Goal: Answer question/provide support: Share knowledge or assist other users

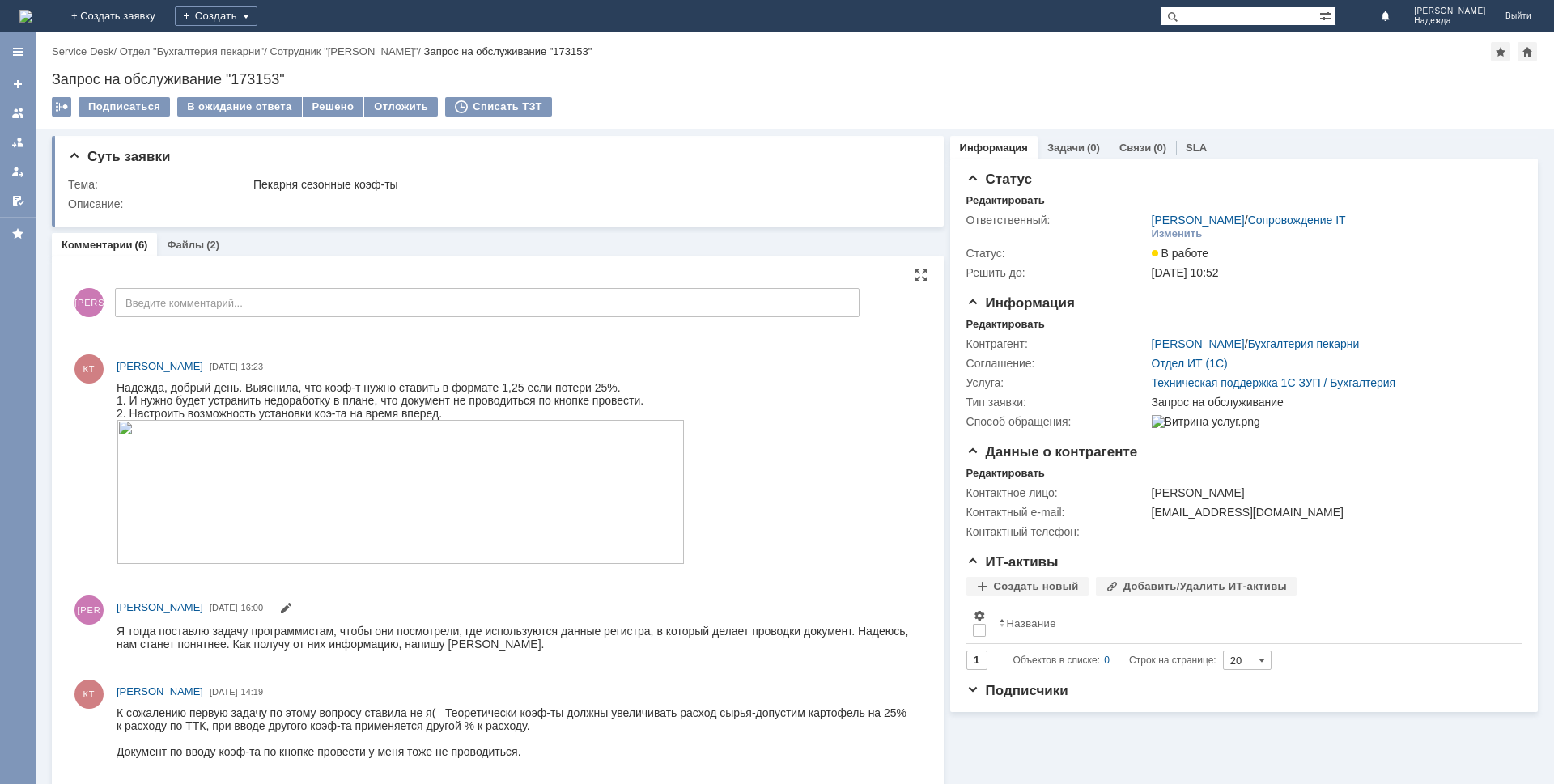
drag, startPoint x: 748, startPoint y: 975, endPoint x: 870, endPoint y: 579, distance: 414.4
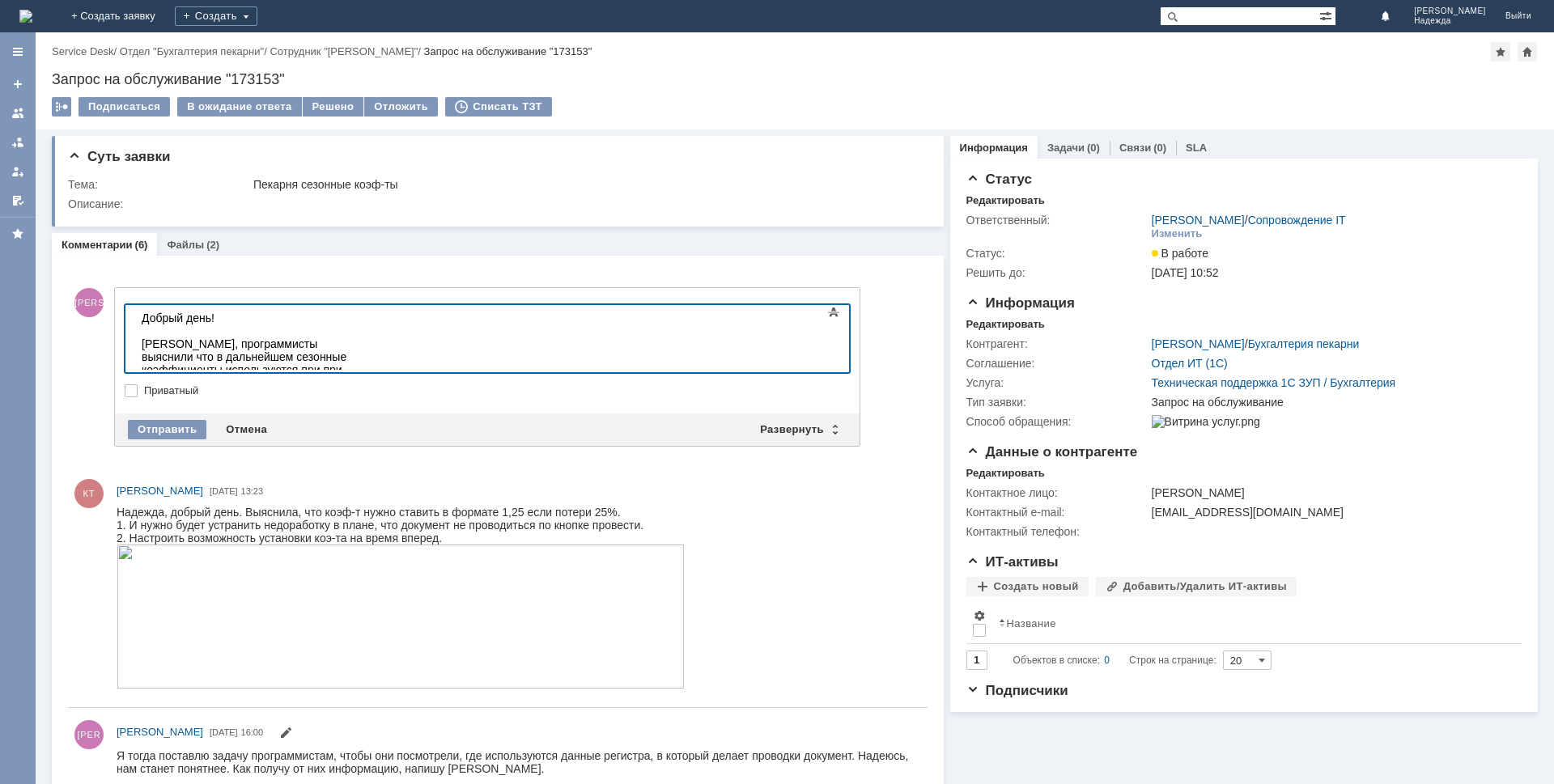
drag, startPoint x: 661, startPoint y: 346, endPoint x: 672, endPoint y: 346, distance: 11.0
click at [371, 345] on div "[PERSON_NAME], программисты выяснили что в дальнейшем сезонные коэффициенты исп…" at bounding box center [257, 364] width 230 height 52
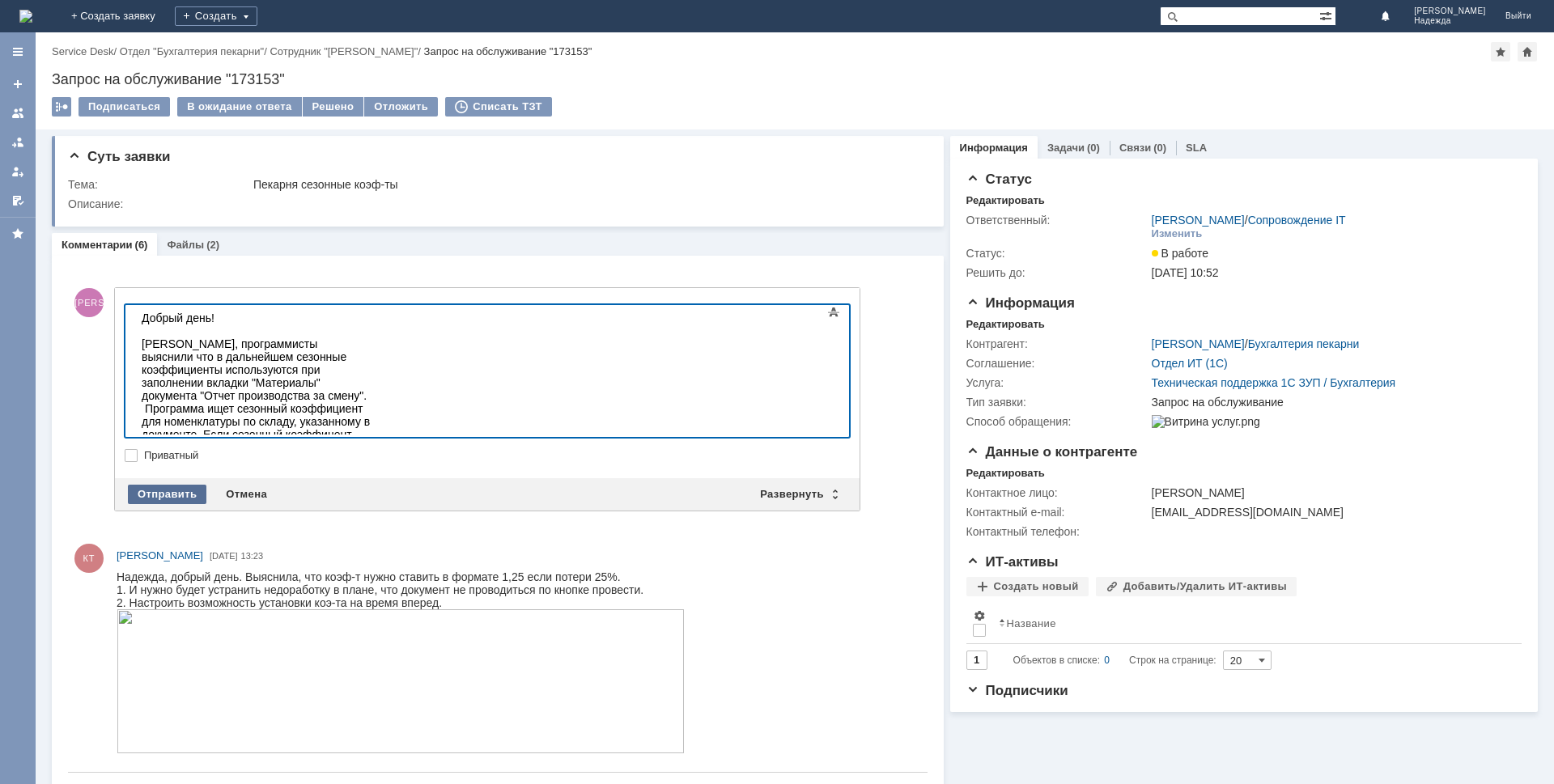
click at [158, 485] on div "Отправить" at bounding box center [167, 494] width 78 height 19
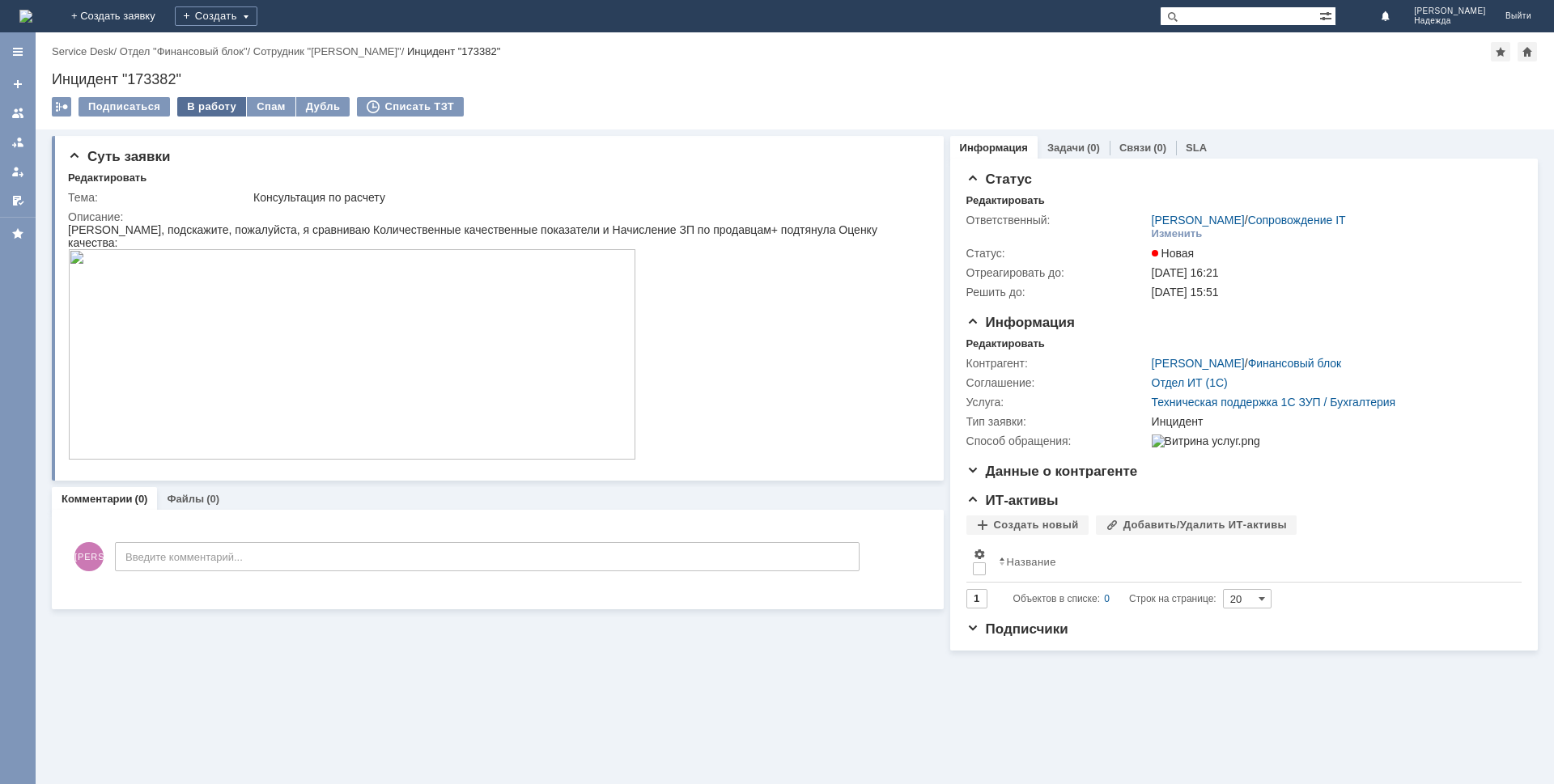
click at [219, 103] on div "В работу" at bounding box center [211, 106] width 68 height 19
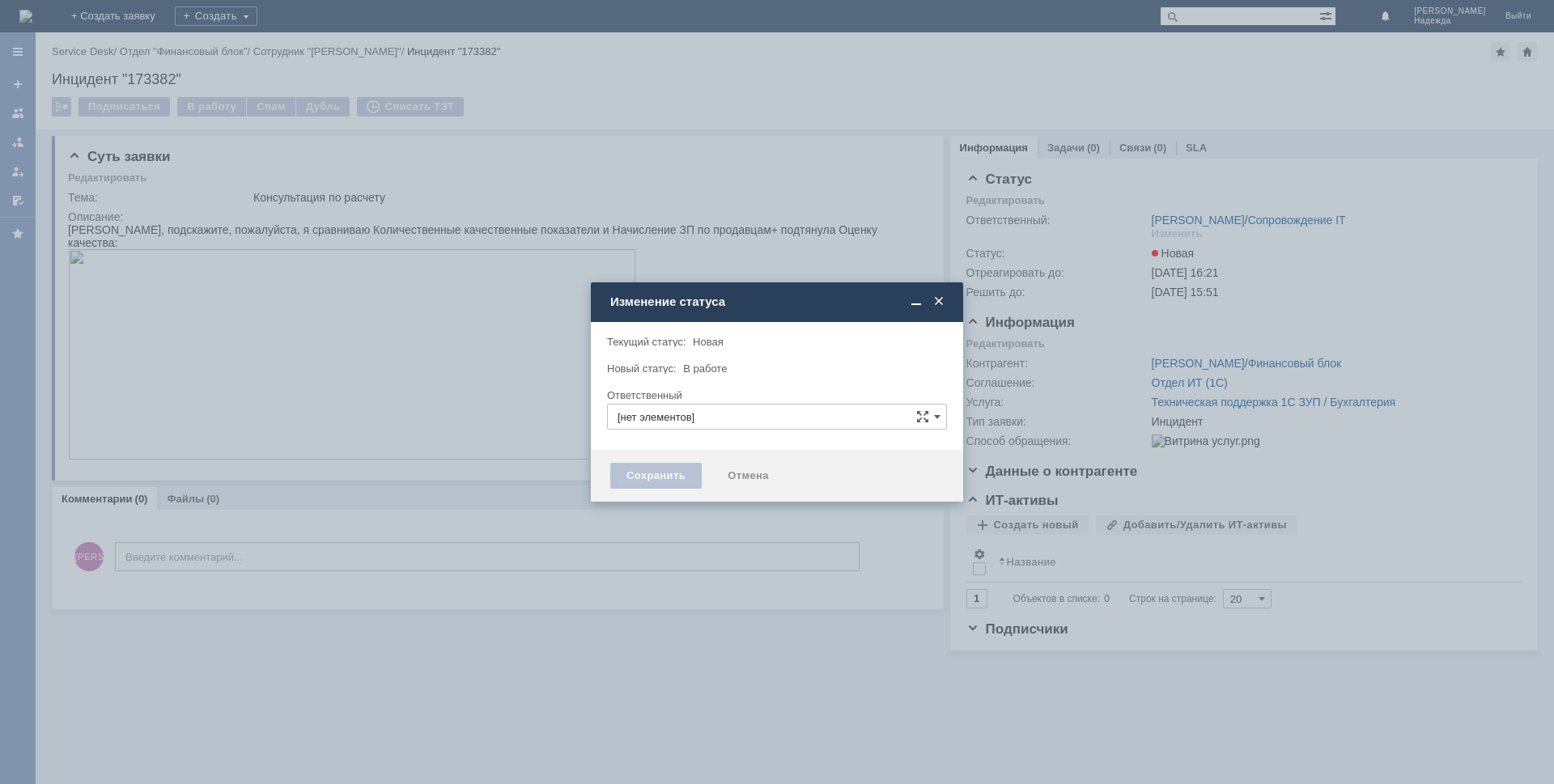
type input "[PERSON_NAME]"
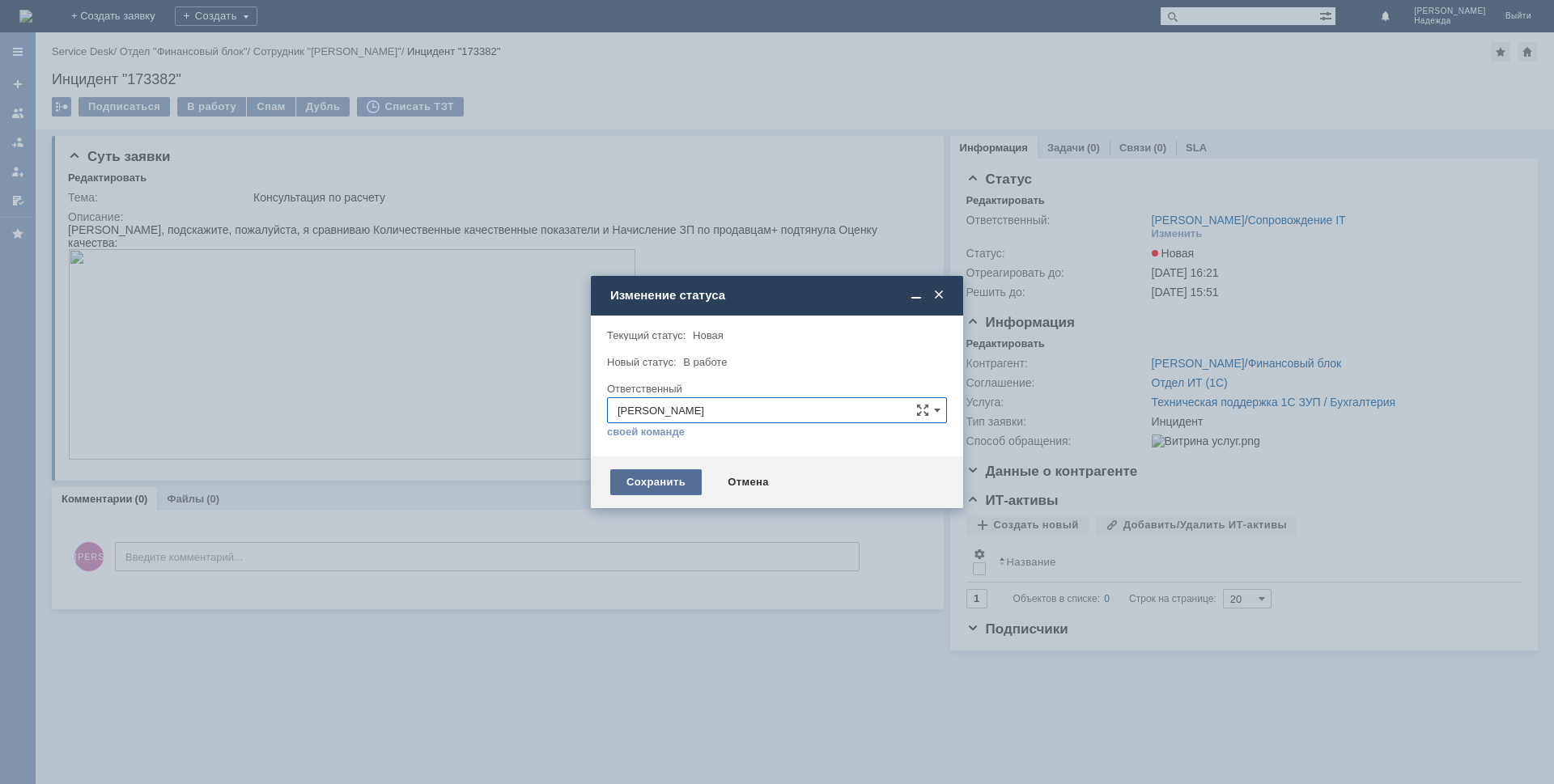
click at [662, 489] on div "Сохранить" at bounding box center [656, 482] width 92 height 26
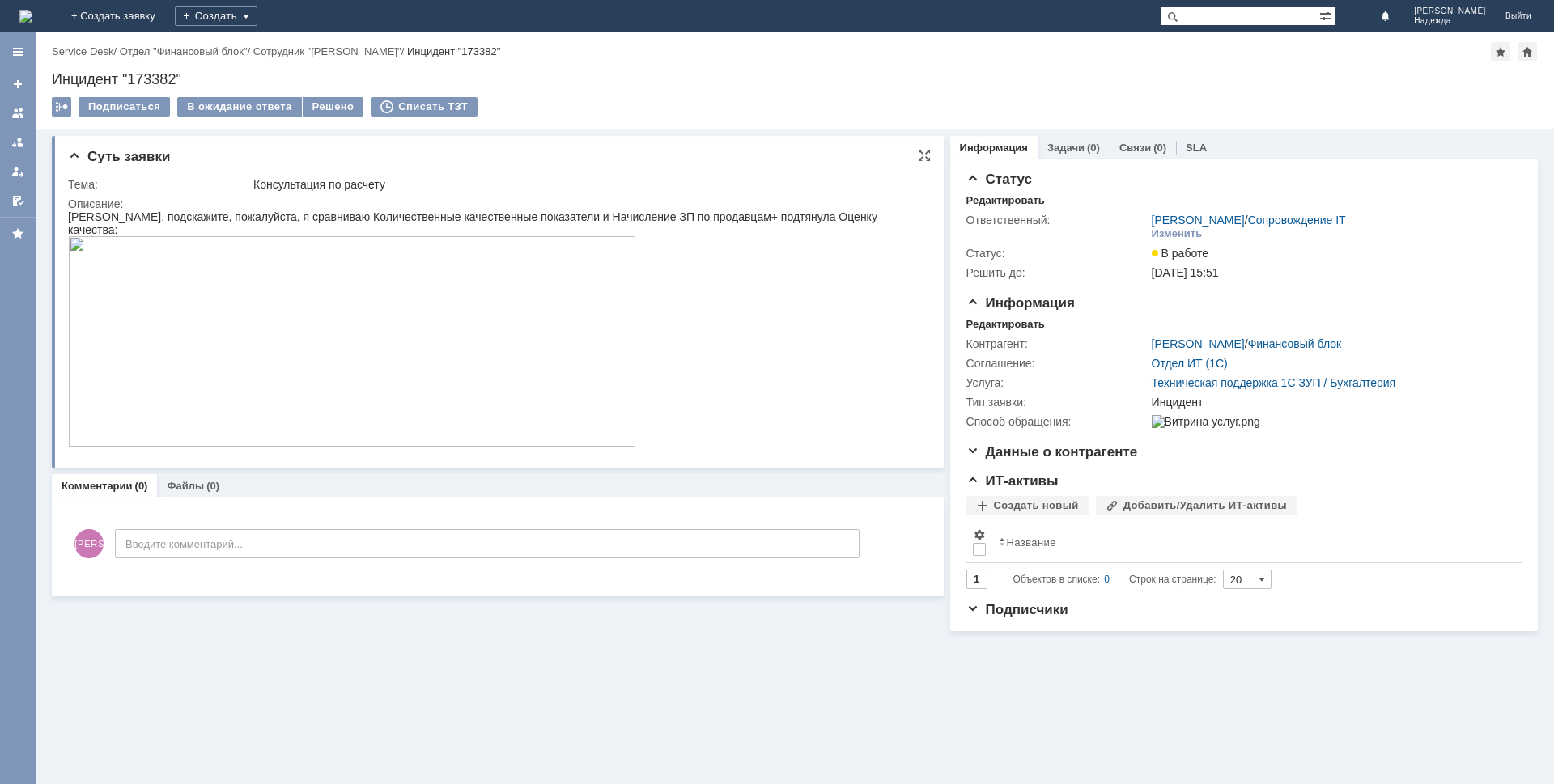
click at [284, 399] on img at bounding box center [352, 341] width 568 height 210
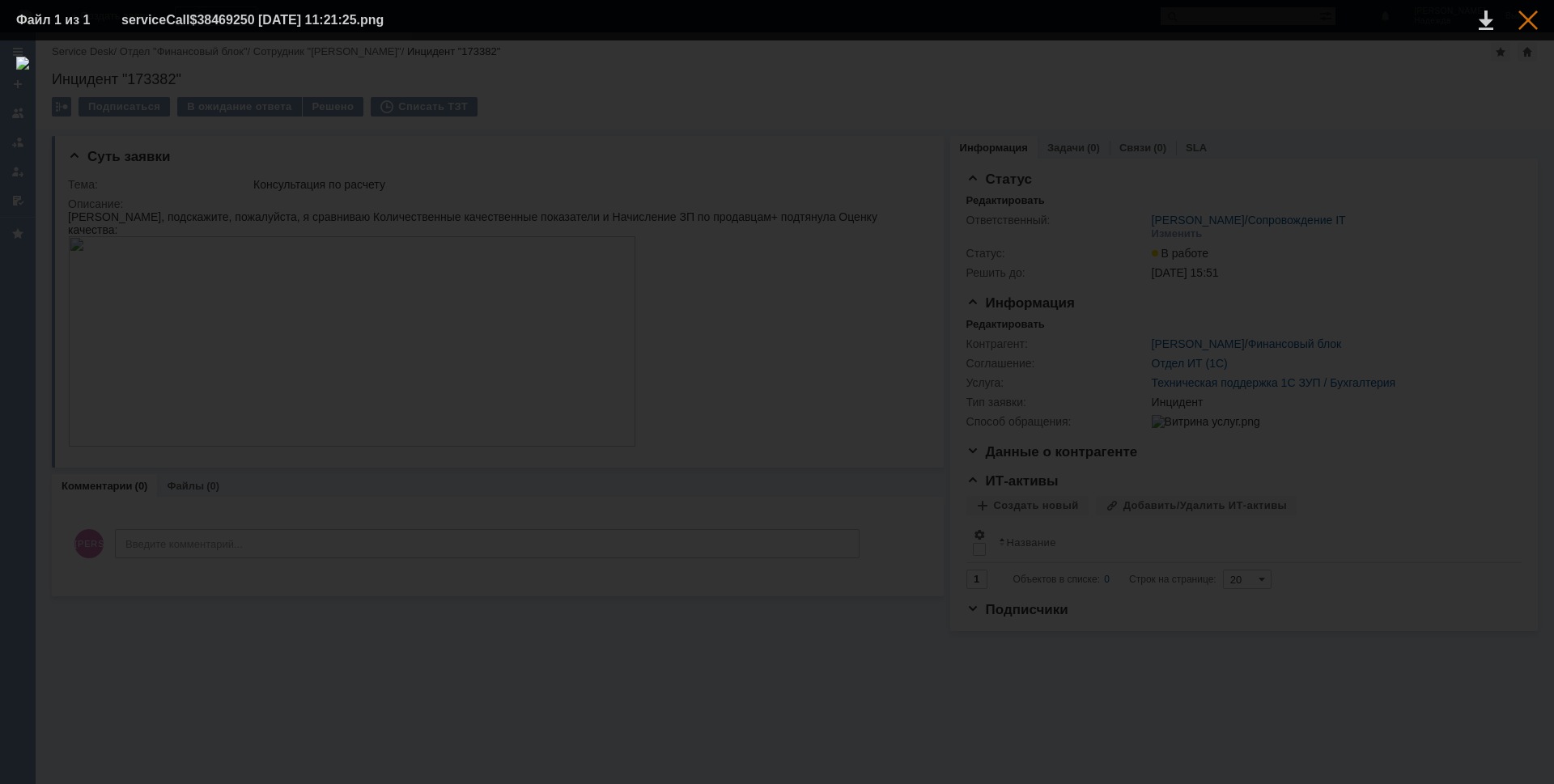
click at [1530, 15] on div at bounding box center [1527, 20] width 19 height 19
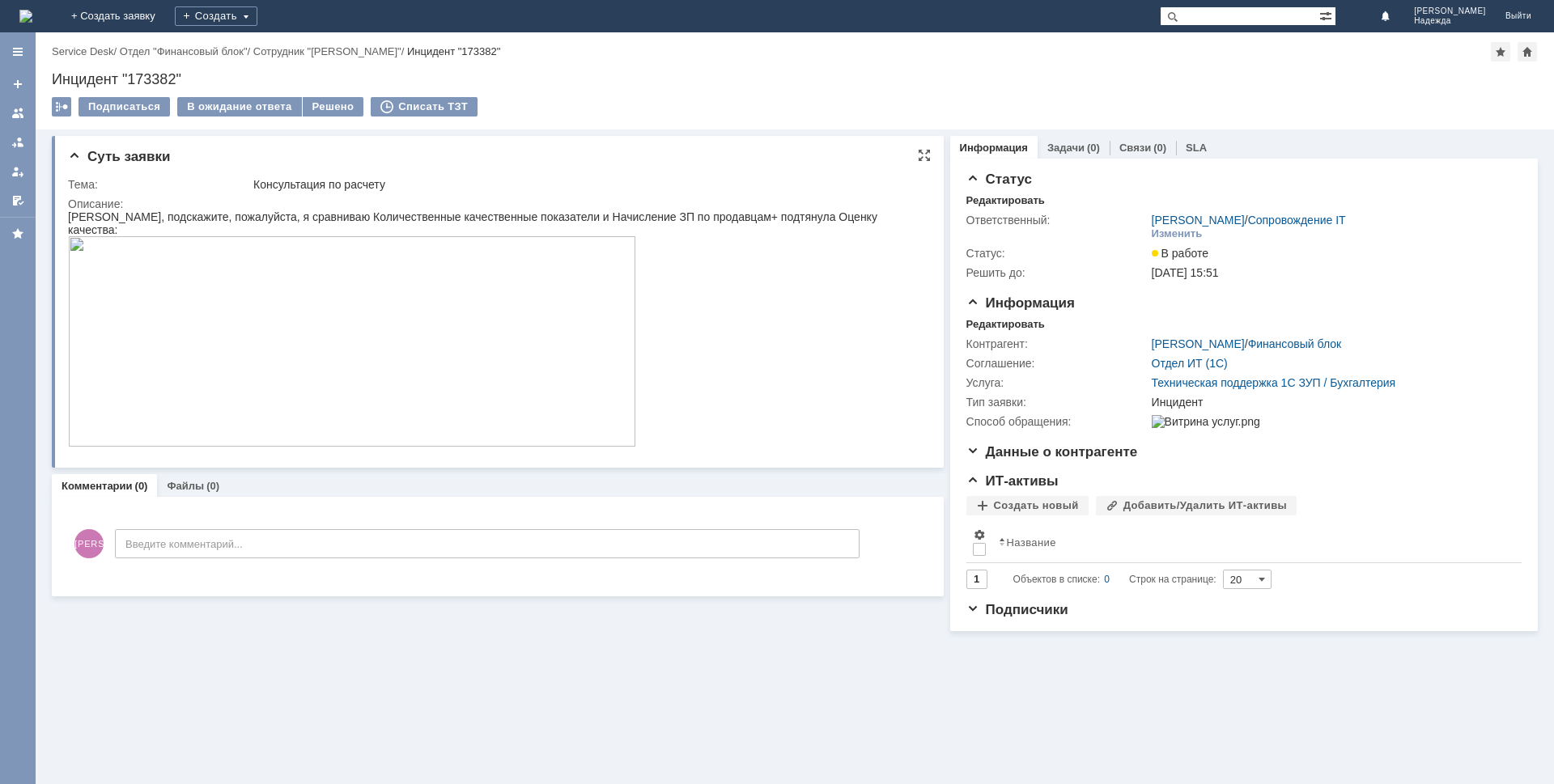
click at [197, 391] on img at bounding box center [352, 341] width 568 height 210
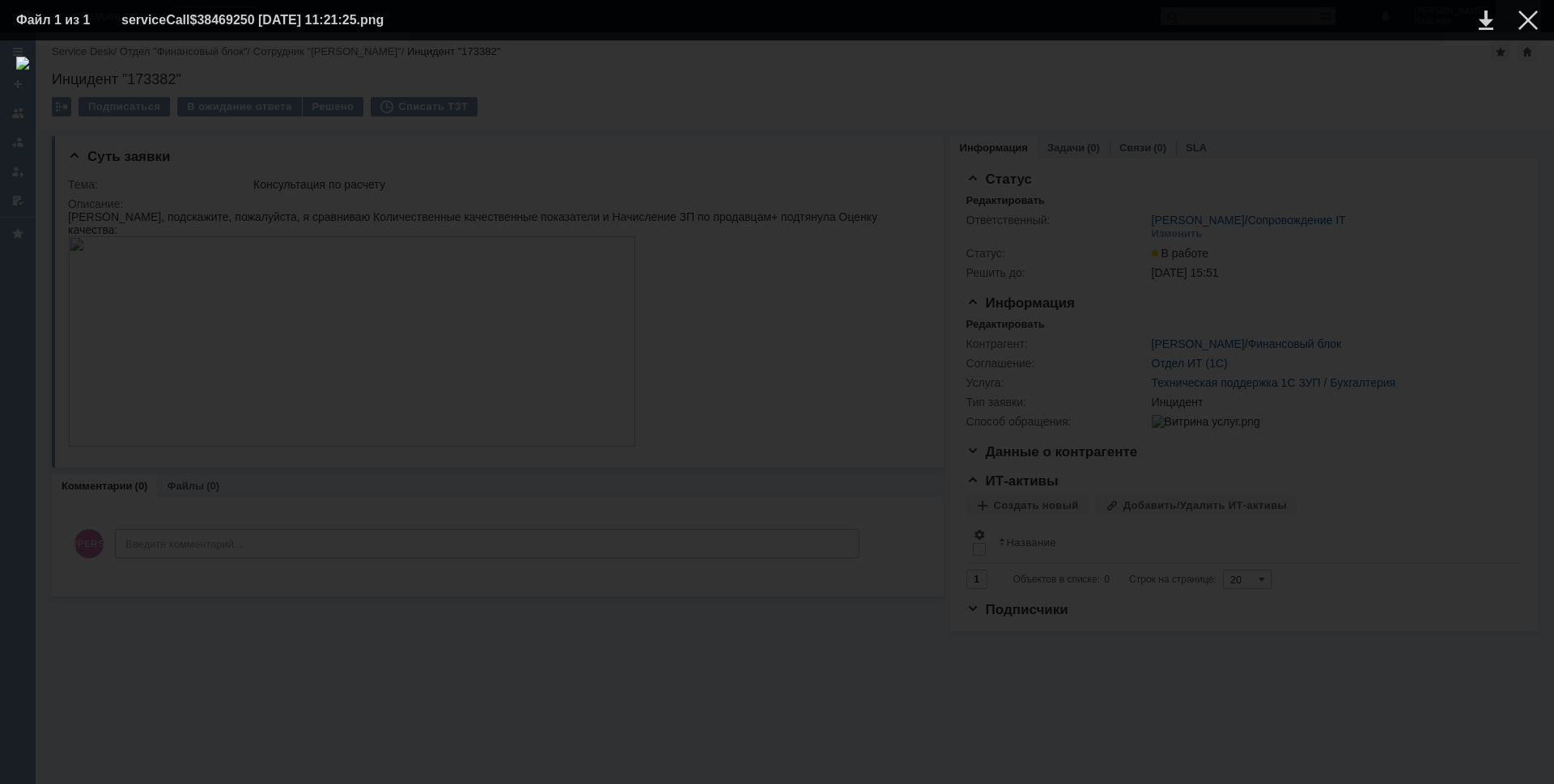
click at [1526, 26] on div at bounding box center [1527, 20] width 19 height 19
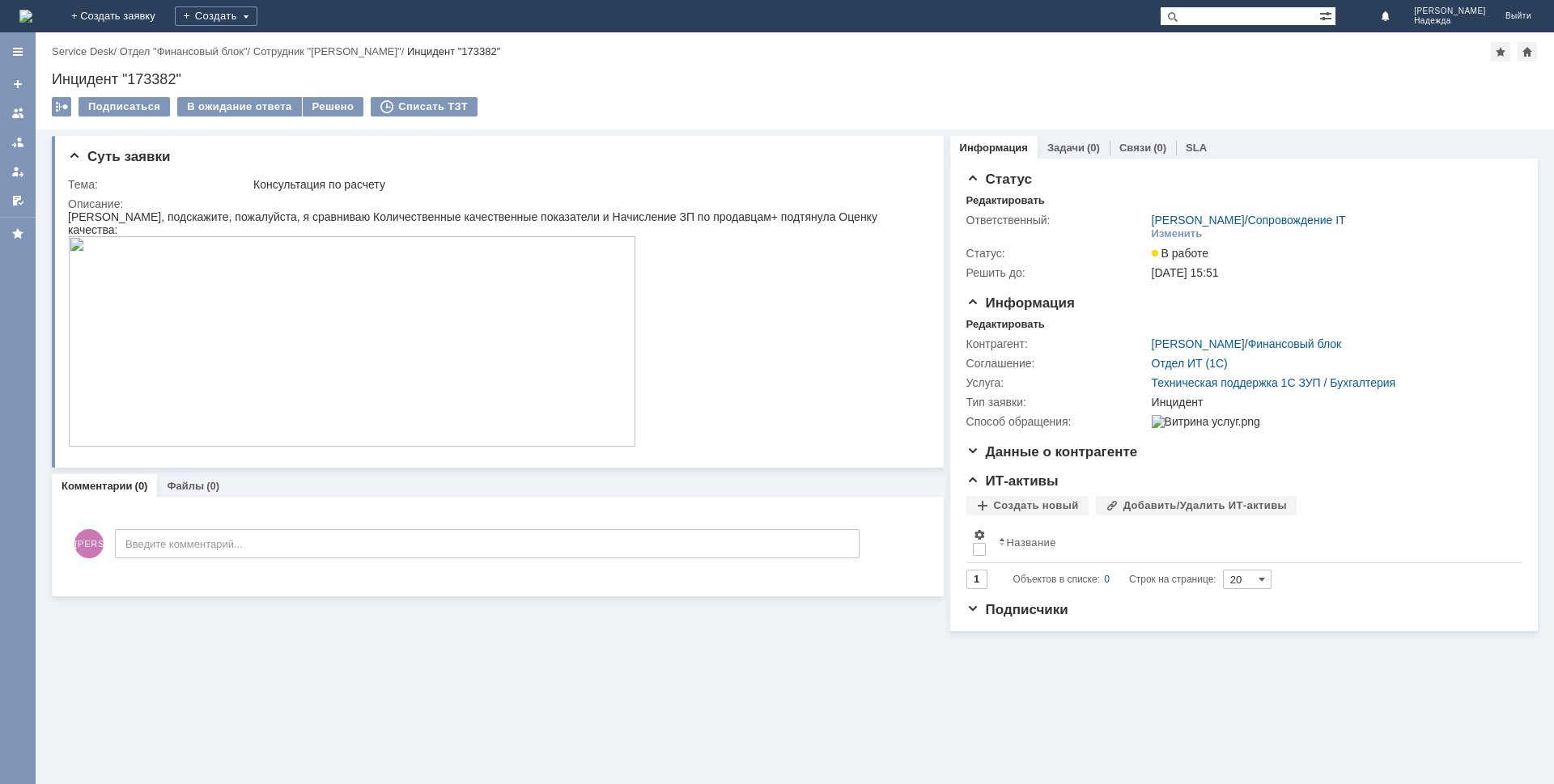
click at [194, 73] on div "Инцидент "173382"" at bounding box center [794, 78] width 1486 height 16
drag, startPoint x: 184, startPoint y: 76, endPoint x: 48, endPoint y: 76, distance: 136.0
click at [48, 76] on div "Назад | Service Desk / Отдел "Финансовый блок" / Сотрудник "Марченкова Ирина" /…" at bounding box center [795, 81] width 1518 height 97
copy div "Инцидент "173382""
click at [569, 449] on div "у меня почему то, получилось отклонение у продавцов, можете мне этот момент поя…" at bounding box center [495, 455] width 853 height 13
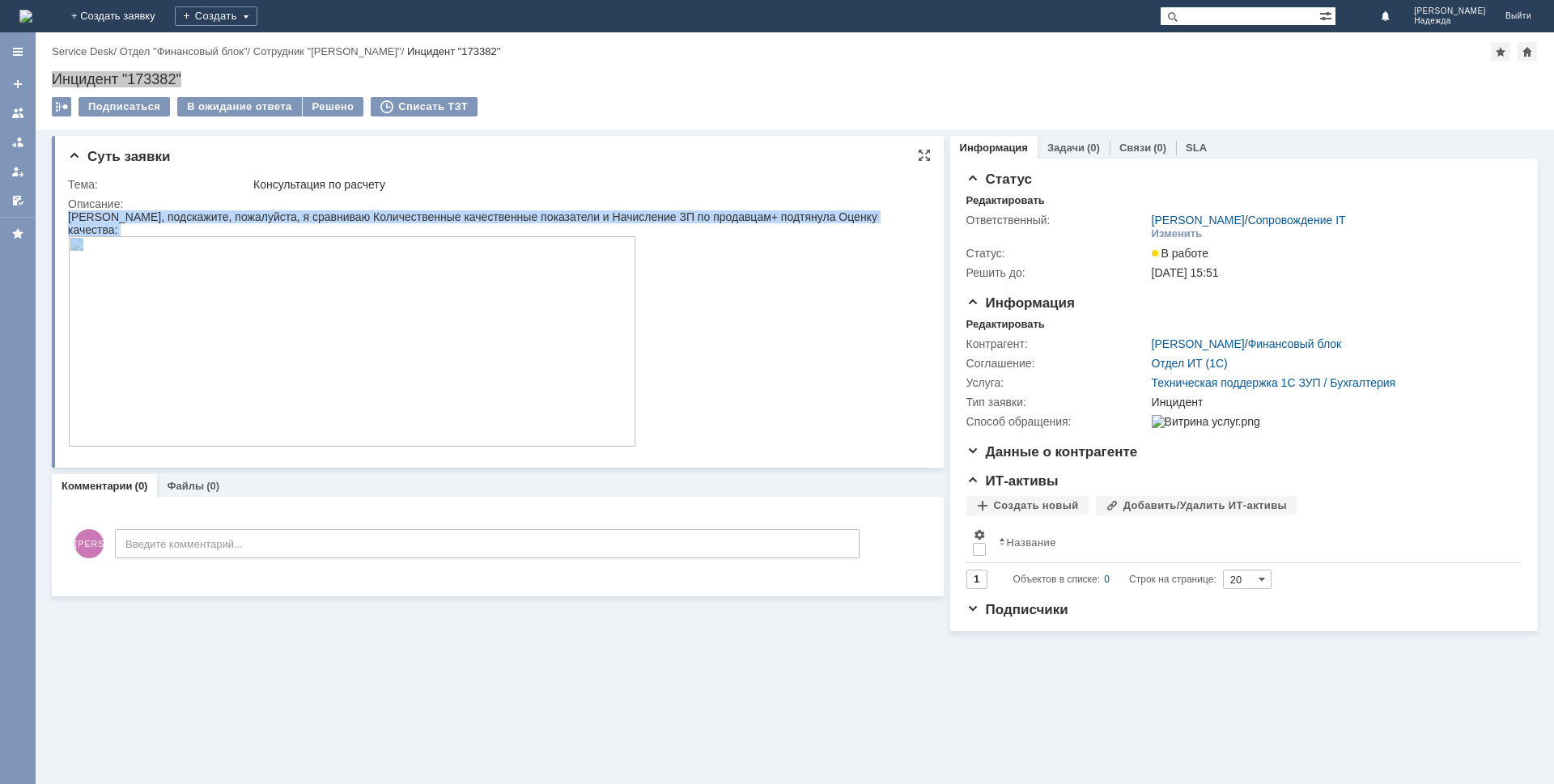
drag, startPoint x: 68, startPoint y: 217, endPoint x: 550, endPoint y: 449, distance: 534.9
click at [550, 449] on body "Надежда, подскажите, пожалуйста, я сравниваю Количественные качественные показа…" at bounding box center [495, 336] width 853 height 252
copy body "Надежда, подскажите, пожалуйста, я сравниваю Количественные качественные показа…"
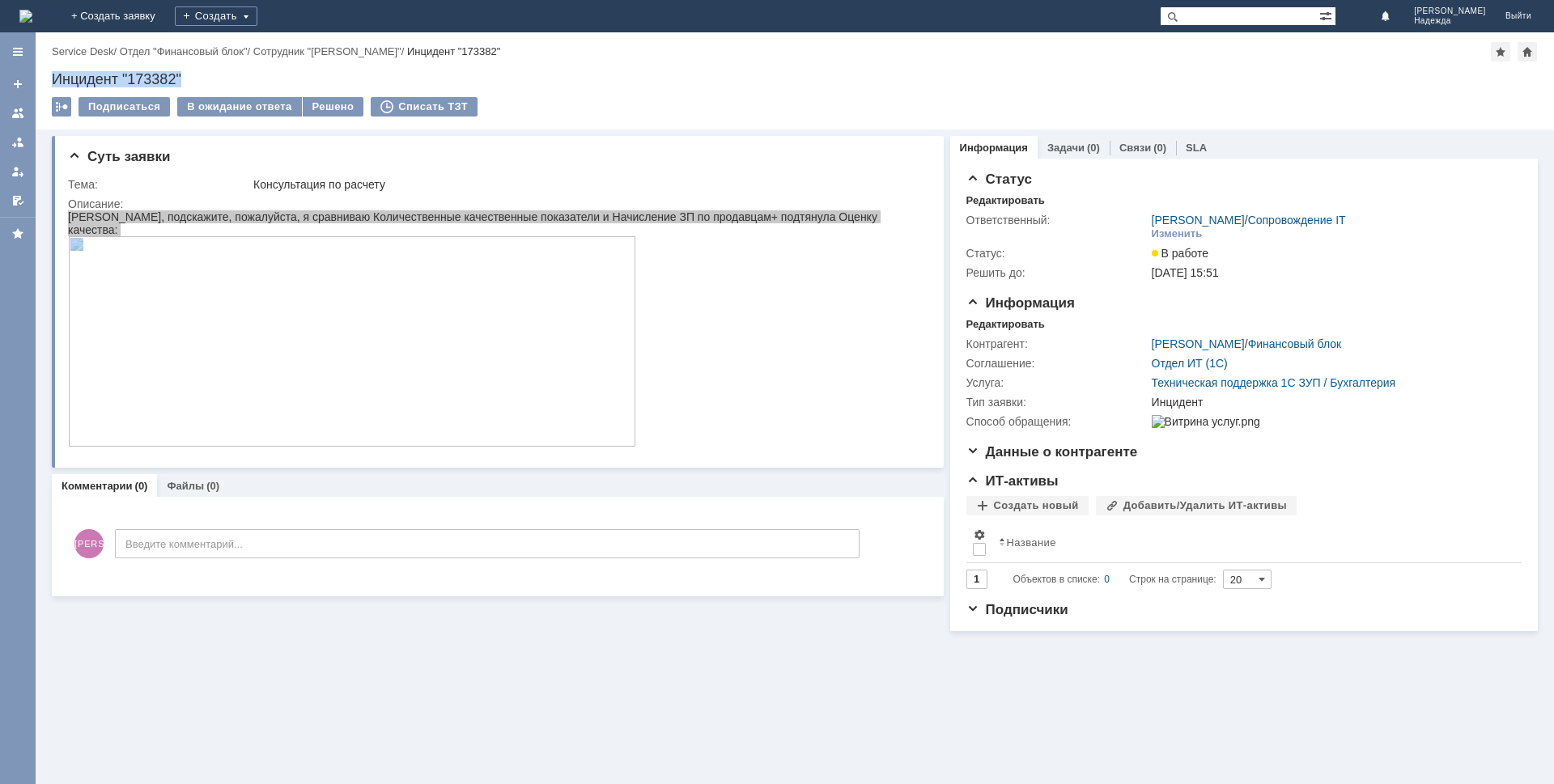
click at [490, 660] on div "Суть заявки Тема: Консультация по расчету Описание: Комментарии (0) Файлы (0) К…" at bounding box center [795, 456] width 1518 height 655
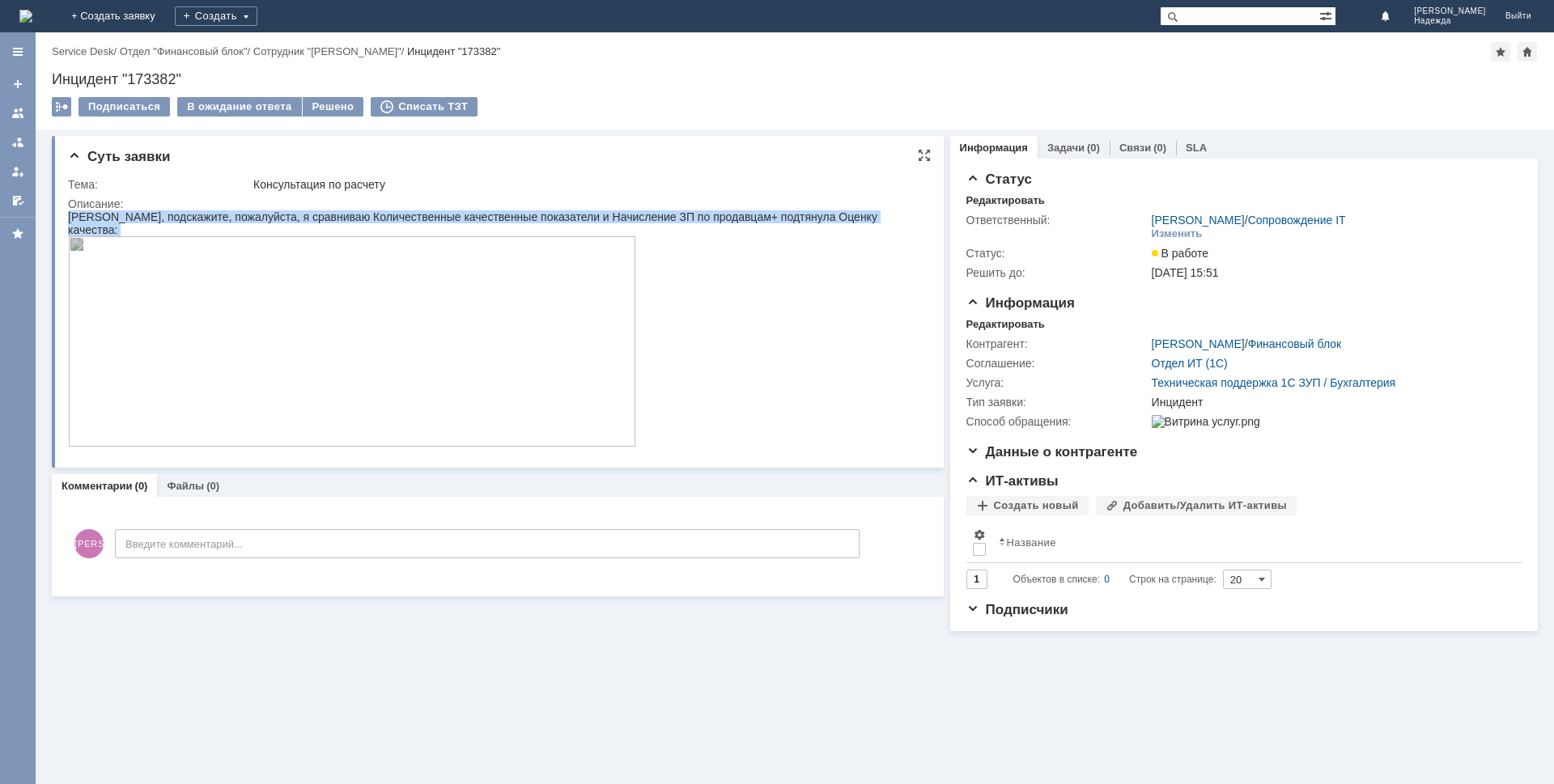
click at [765, 328] on div "у меня почему то, получилось отклонение у продавцов, можете мне этот момент поя…" at bounding box center [495, 349] width 853 height 226
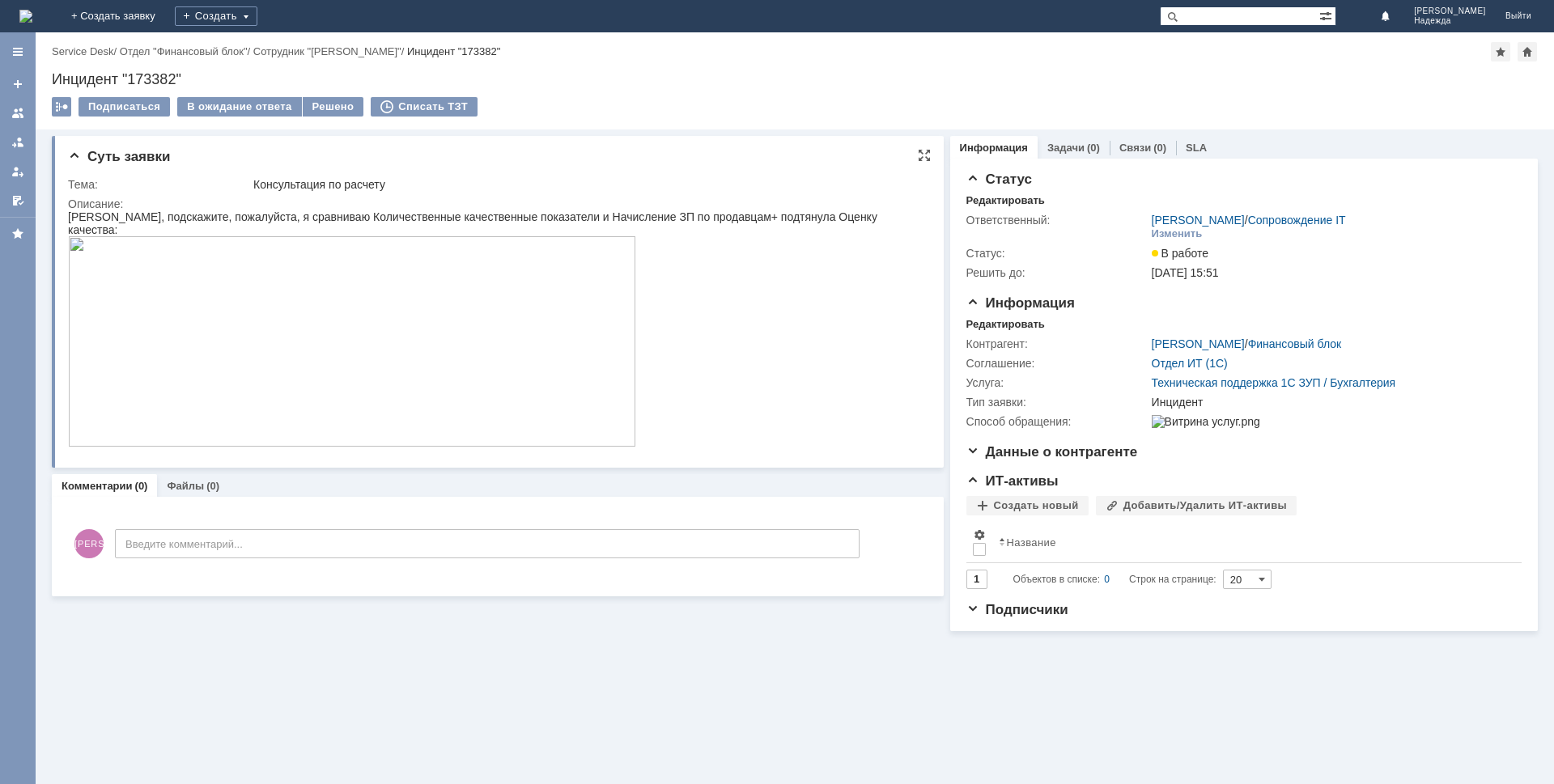
click at [447, 327] on img at bounding box center [352, 341] width 568 height 210
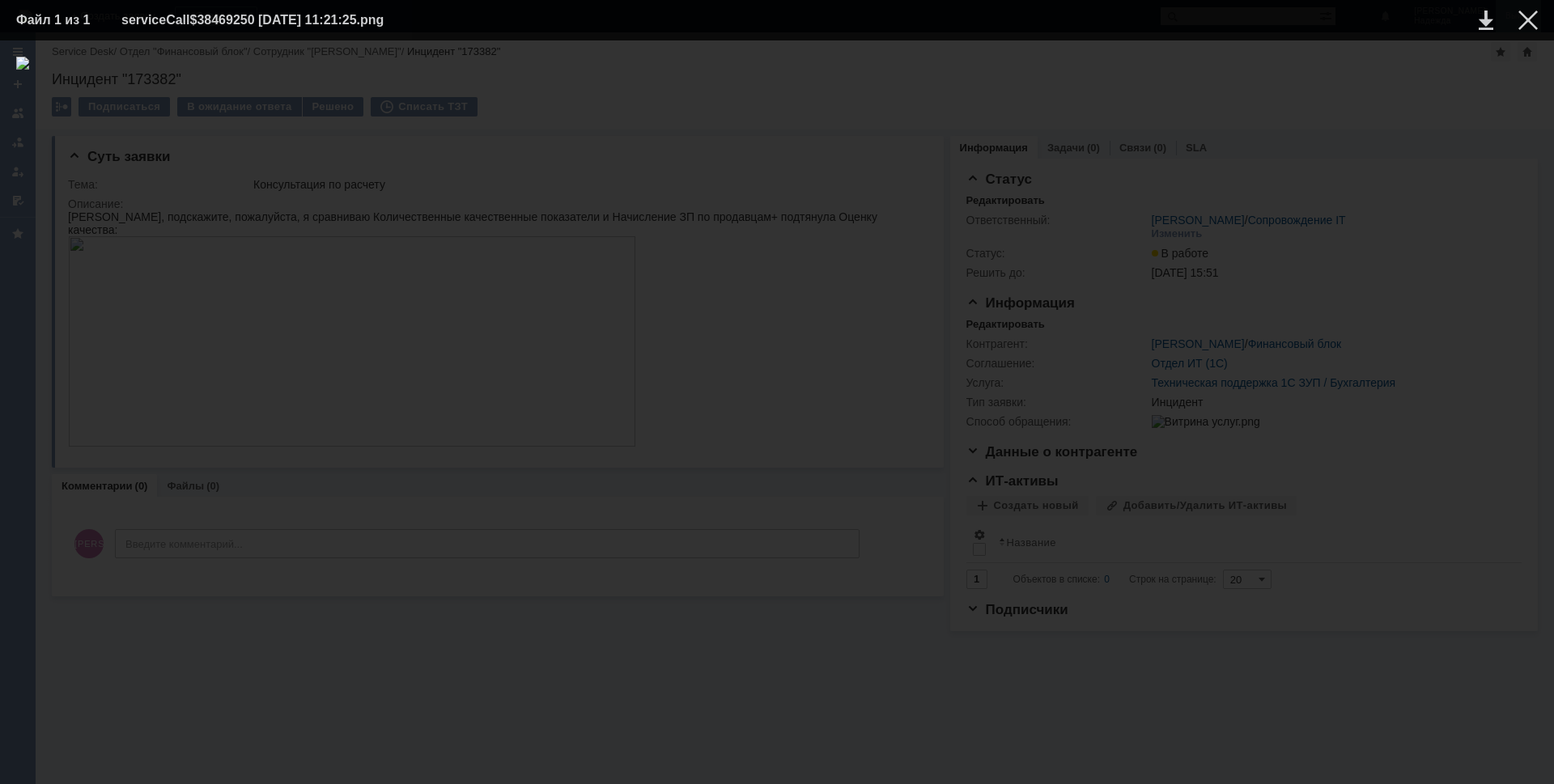
click at [1531, 27] on div at bounding box center [1527, 20] width 19 height 19
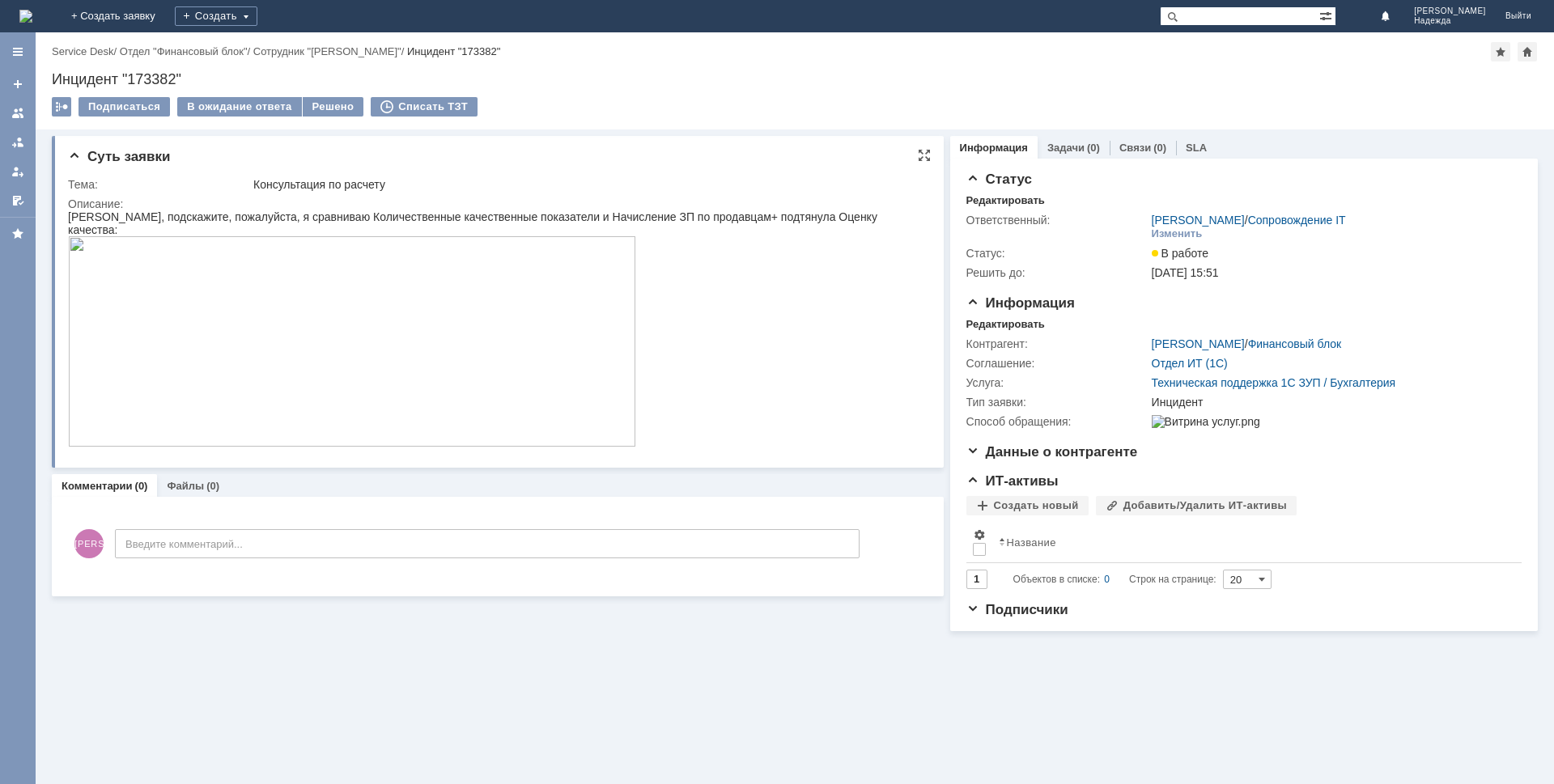
click at [399, 384] on img at bounding box center [352, 341] width 568 height 210
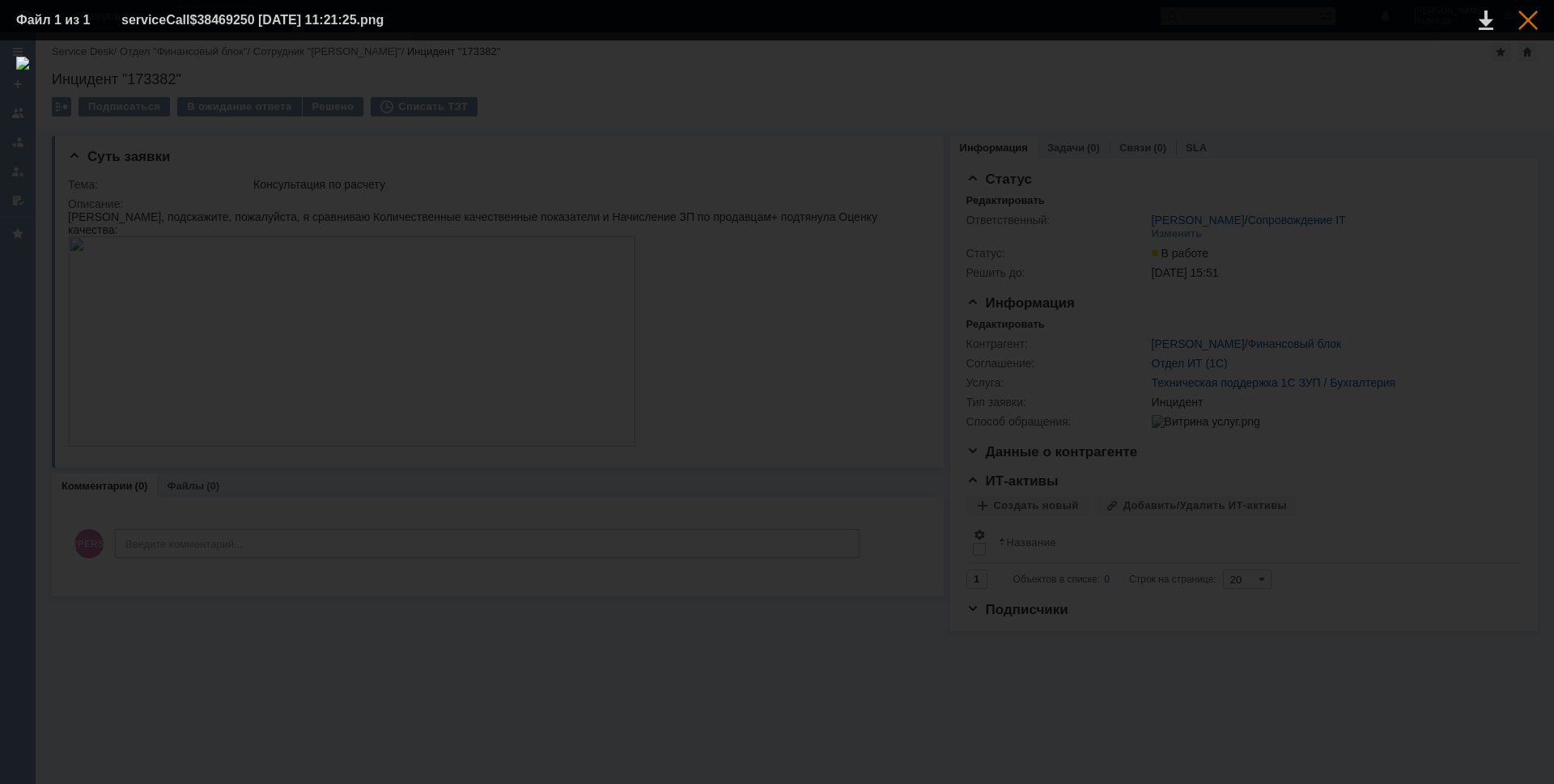
click at [1536, 16] on div at bounding box center [1527, 20] width 19 height 19
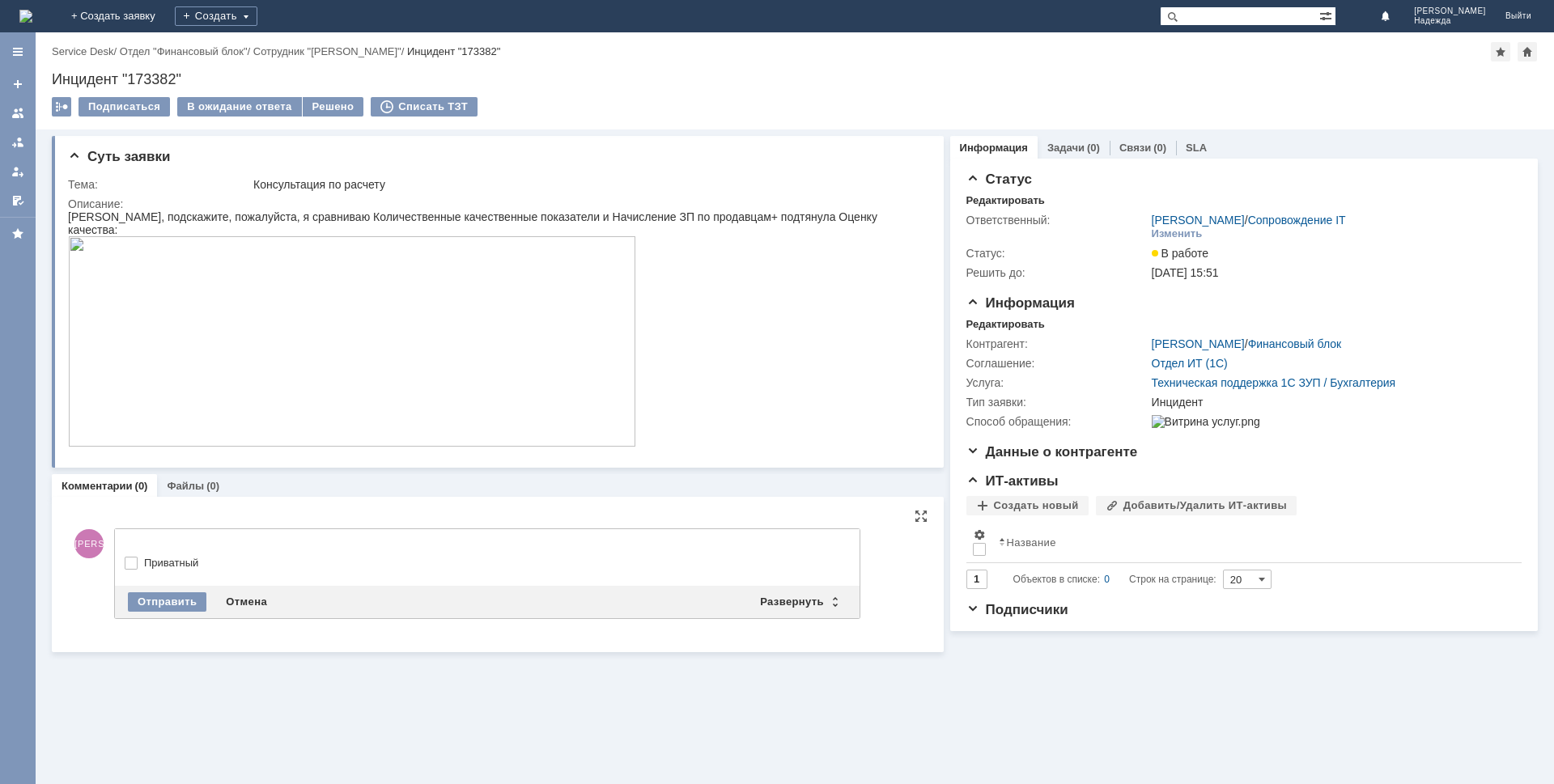
drag, startPoint x: 305, startPoint y: 545, endPoint x: 314, endPoint y: 542, distance: 9.5
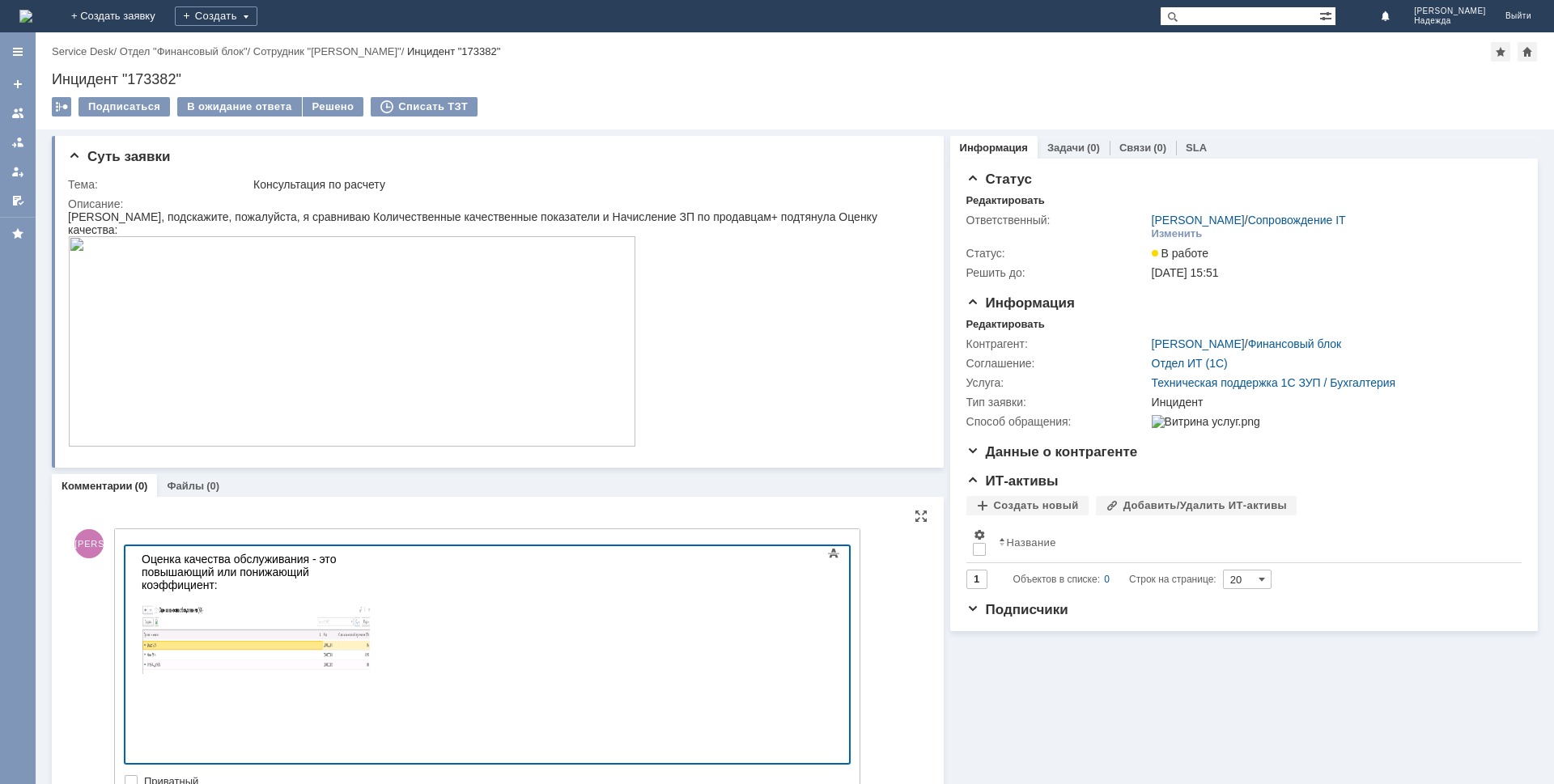
scroll to position [5, 0]
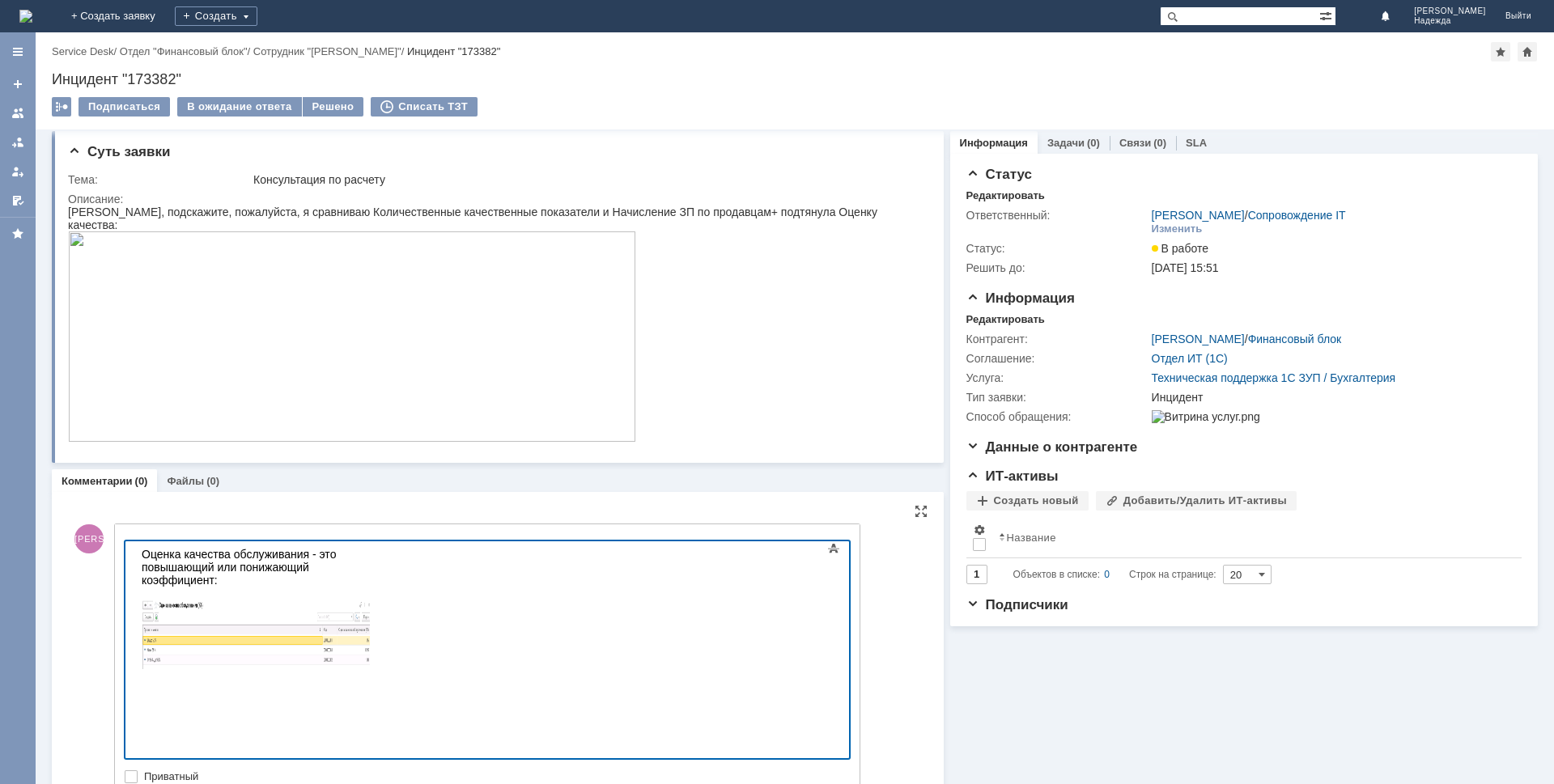
click at [166, 658] on html "Оценка качества обслуживания - это повышающий или понижающий коэффициент:" at bounding box center [256, 611] width 243 height 139
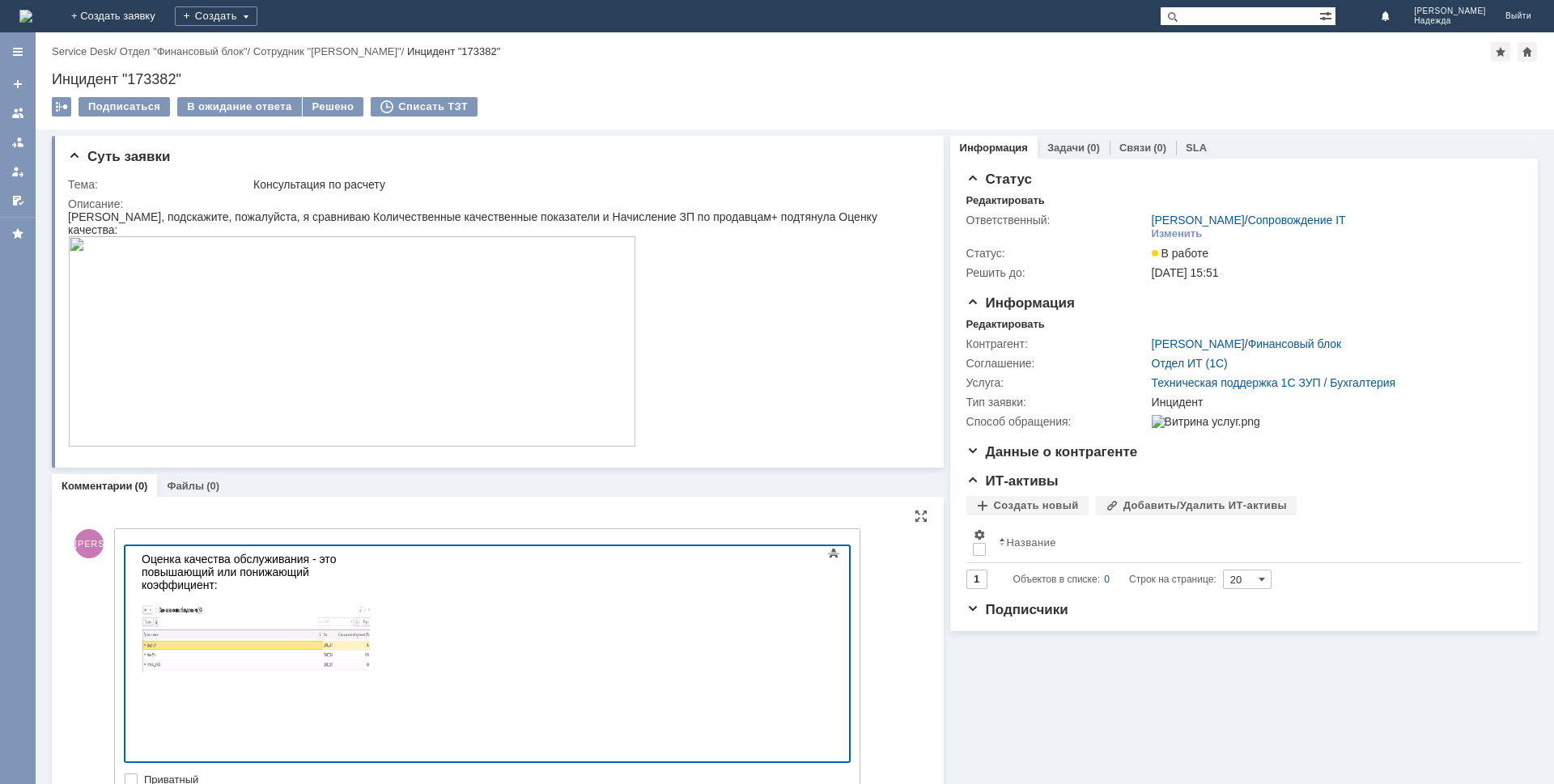
click at [184, 679] on div at bounding box center [257, 686] width 230 height 13
click at [165, 679] on div at bounding box center [257, 686] width 230 height 13
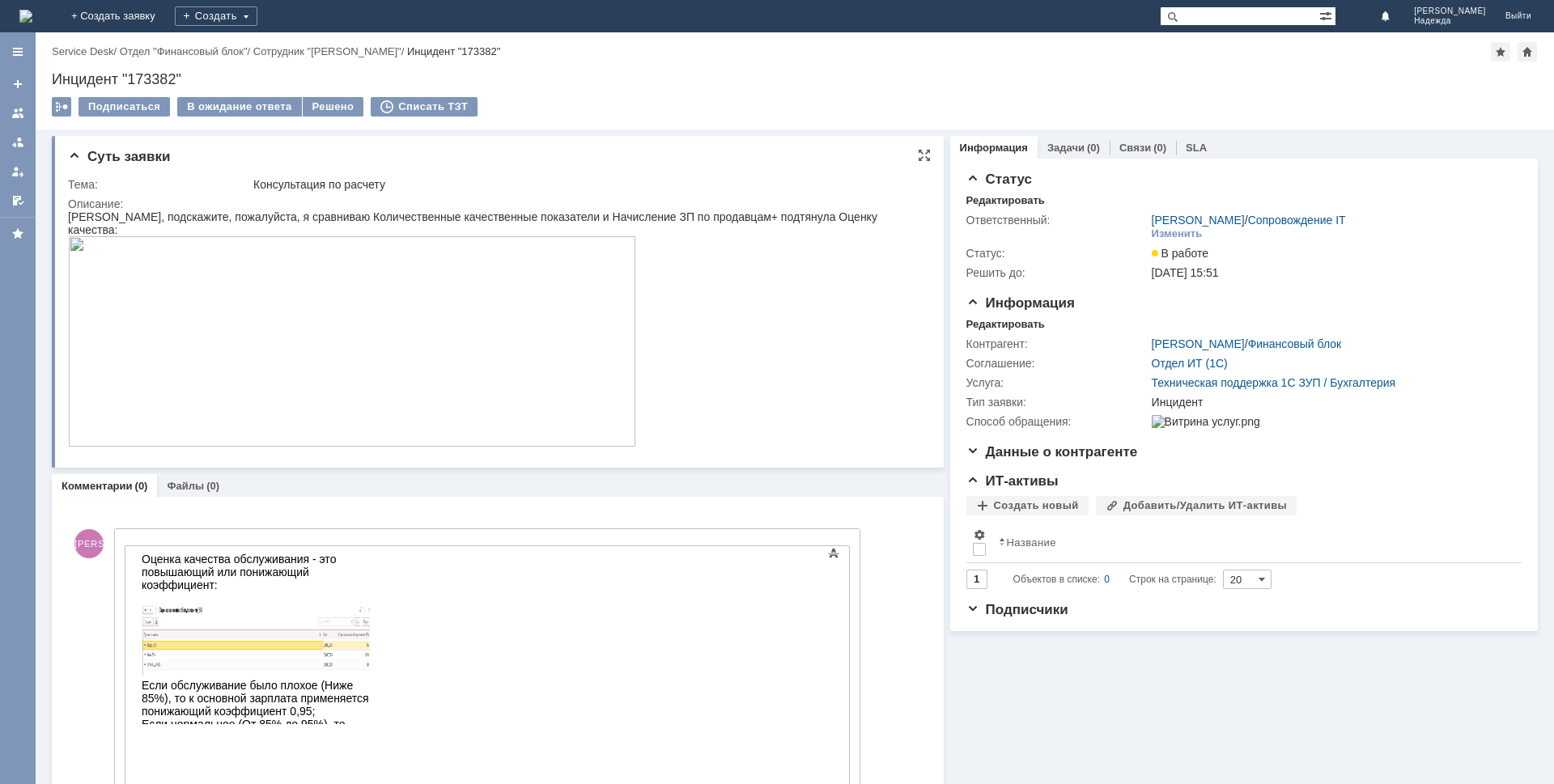
click at [239, 371] on img at bounding box center [352, 341] width 568 height 210
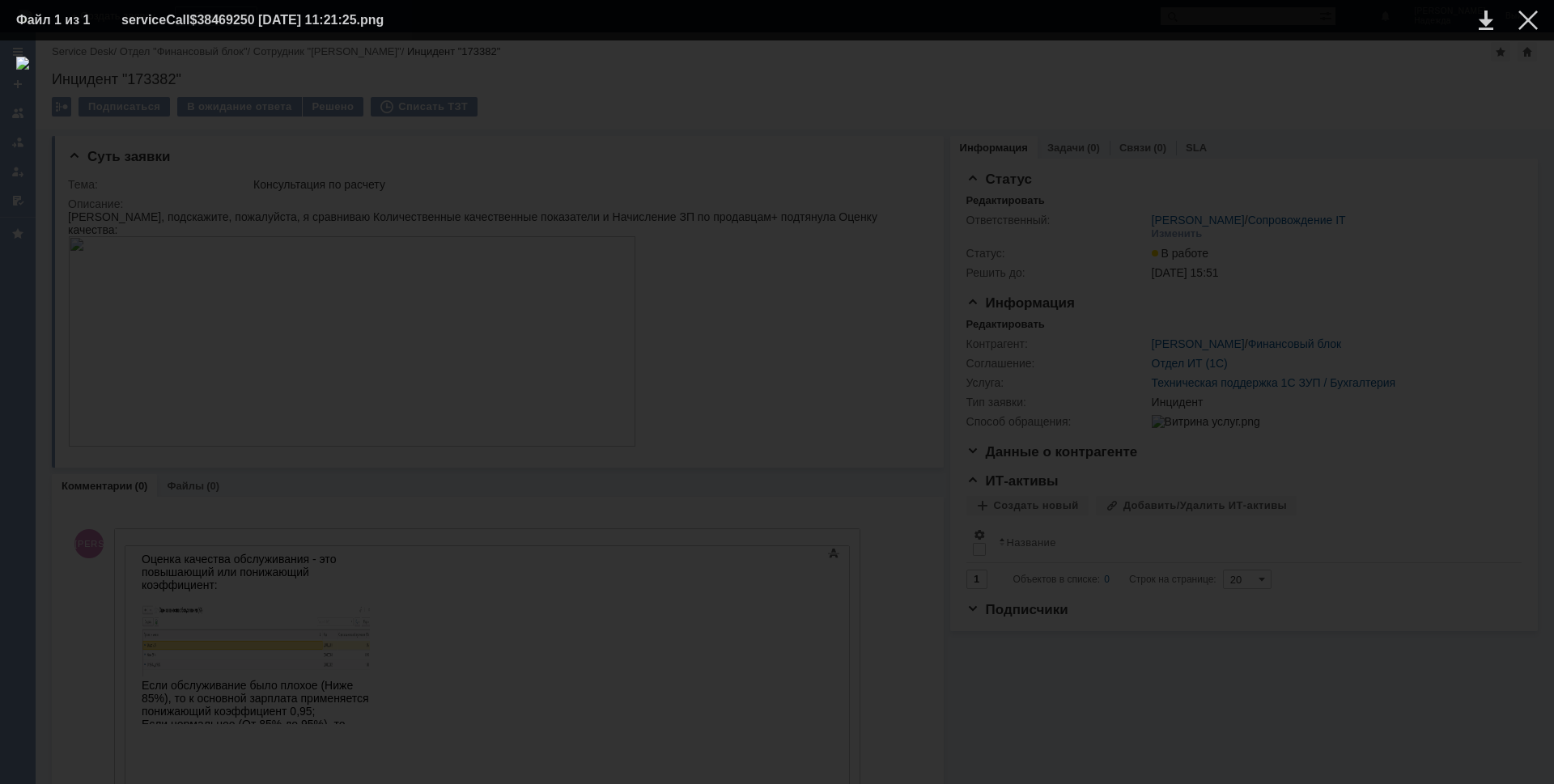
click at [1530, 36] on table "Файл 1 из 1 serviceCall$38469250 12.09.2025 11:21:25.png" at bounding box center [777, 20] width 1554 height 41
drag, startPoint x: 1536, startPoint y: 19, endPoint x: 1553, endPoint y: 21, distance: 17.1
click at [1536, 19] on div at bounding box center [1527, 20] width 19 height 19
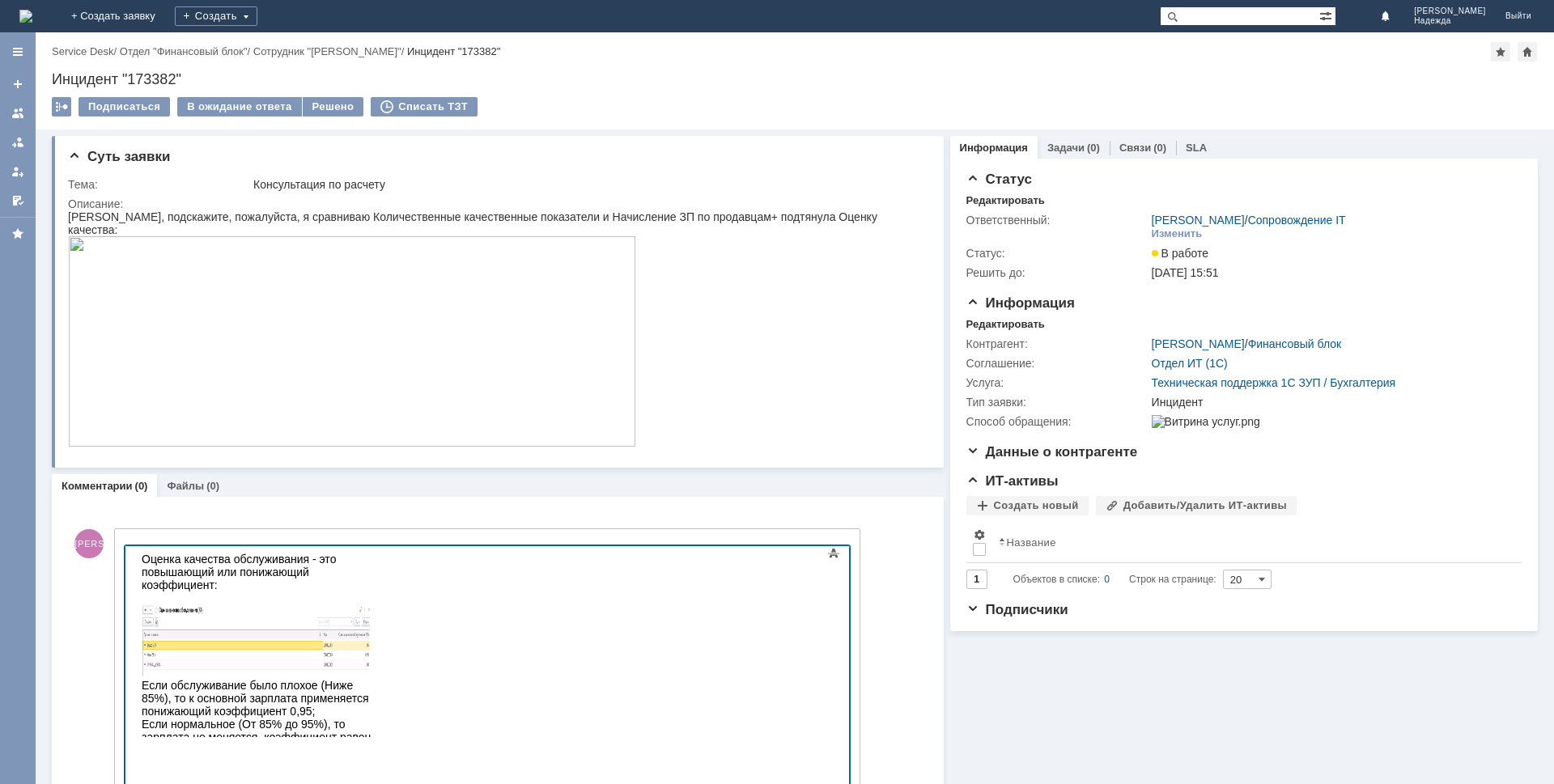
click at [359, 382] on img at bounding box center [352, 341] width 568 height 210
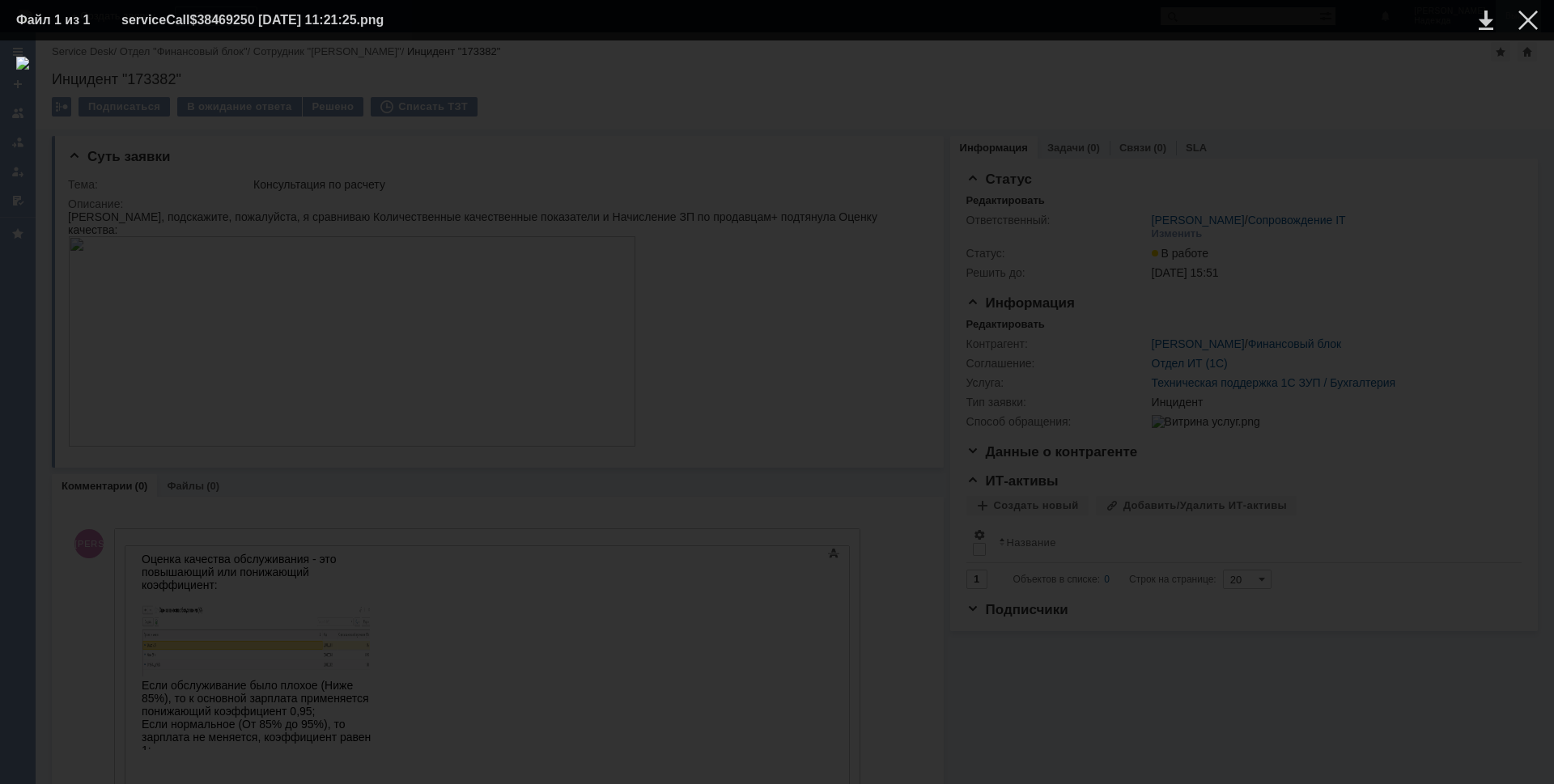
click at [1526, 15] on div at bounding box center [1527, 20] width 19 height 19
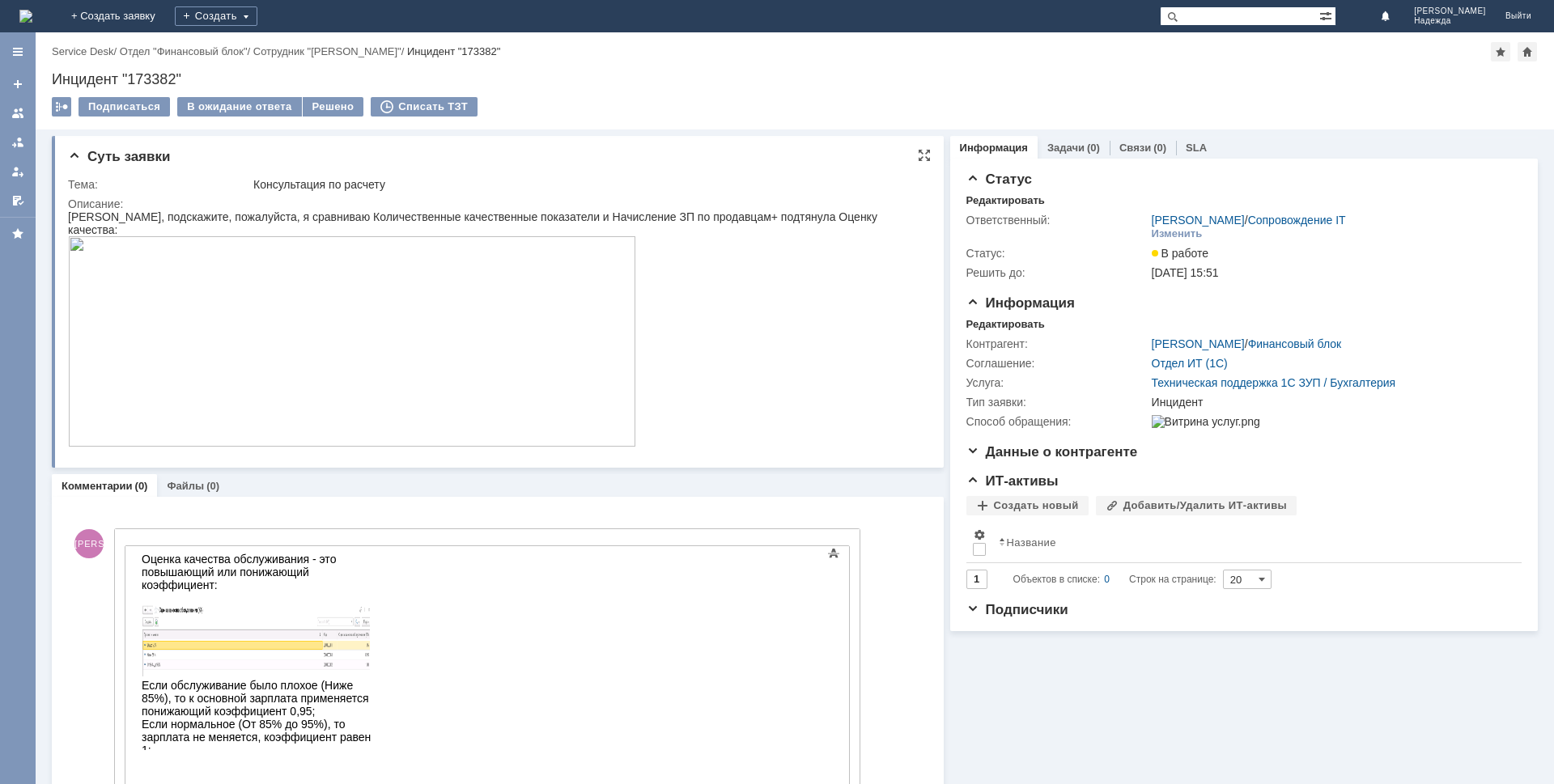
click at [397, 375] on img at bounding box center [352, 341] width 568 height 210
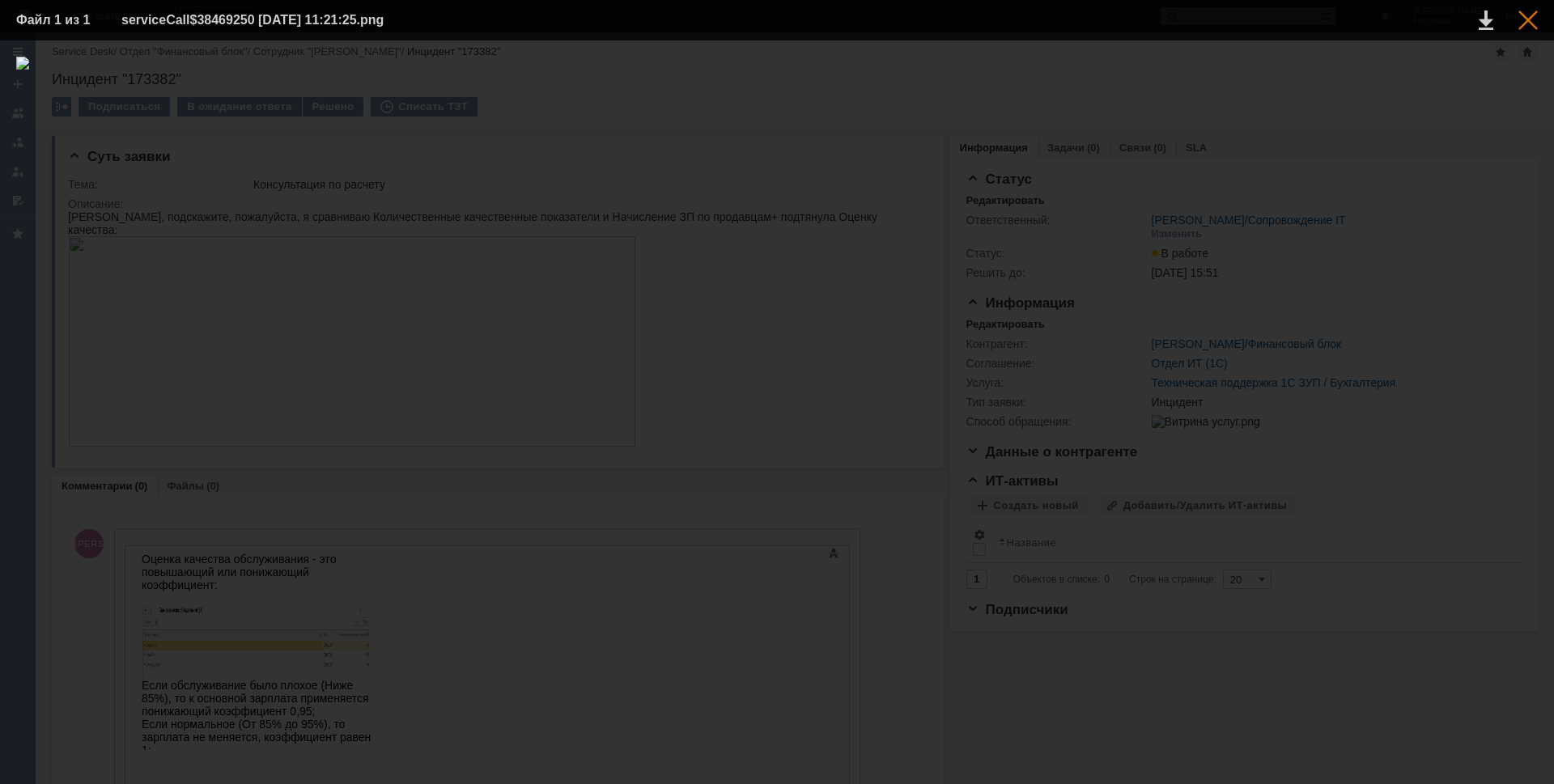
click at [1524, 25] on div at bounding box center [1527, 20] width 19 height 19
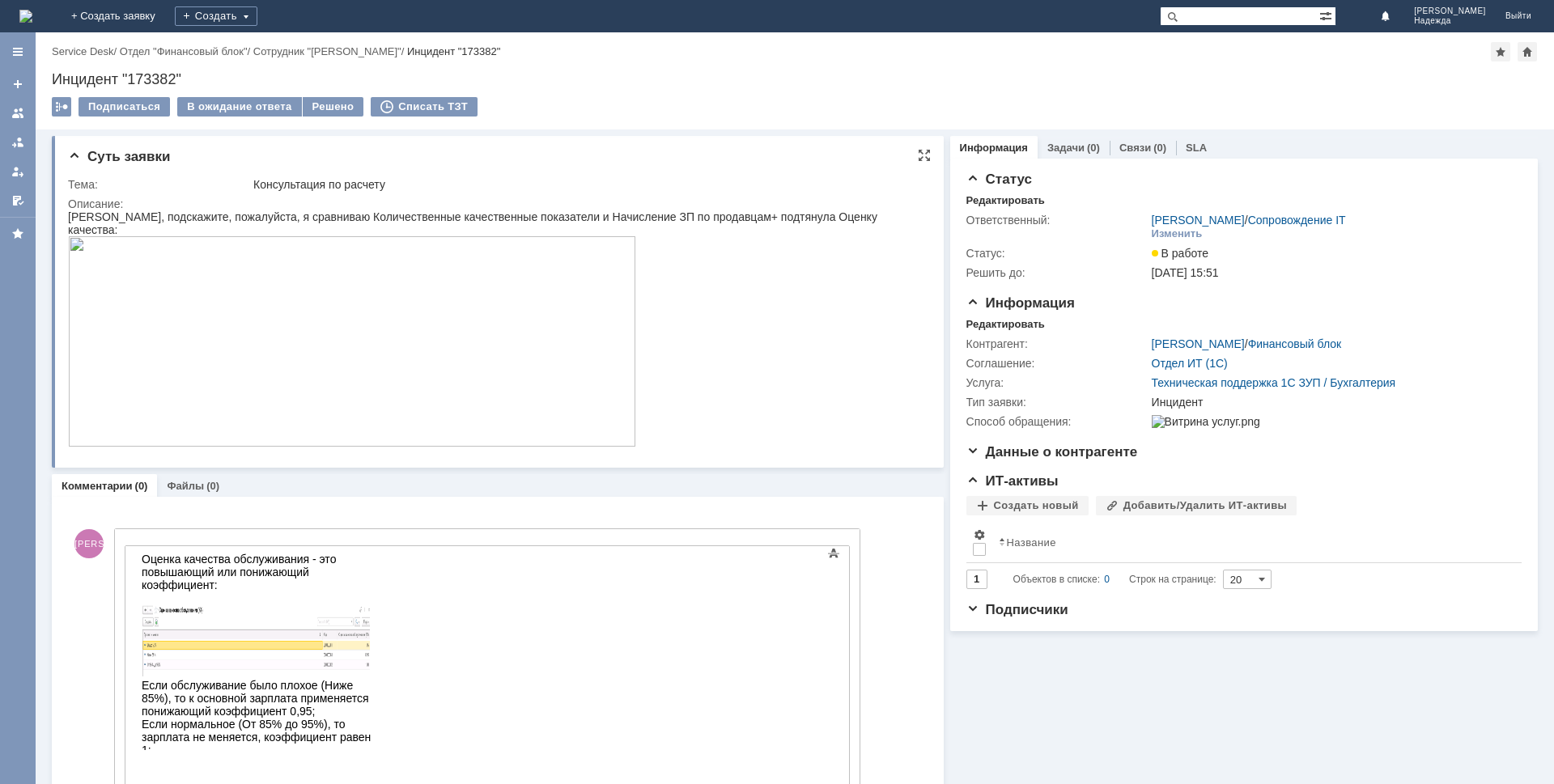
click at [437, 389] on img at bounding box center [352, 341] width 568 height 210
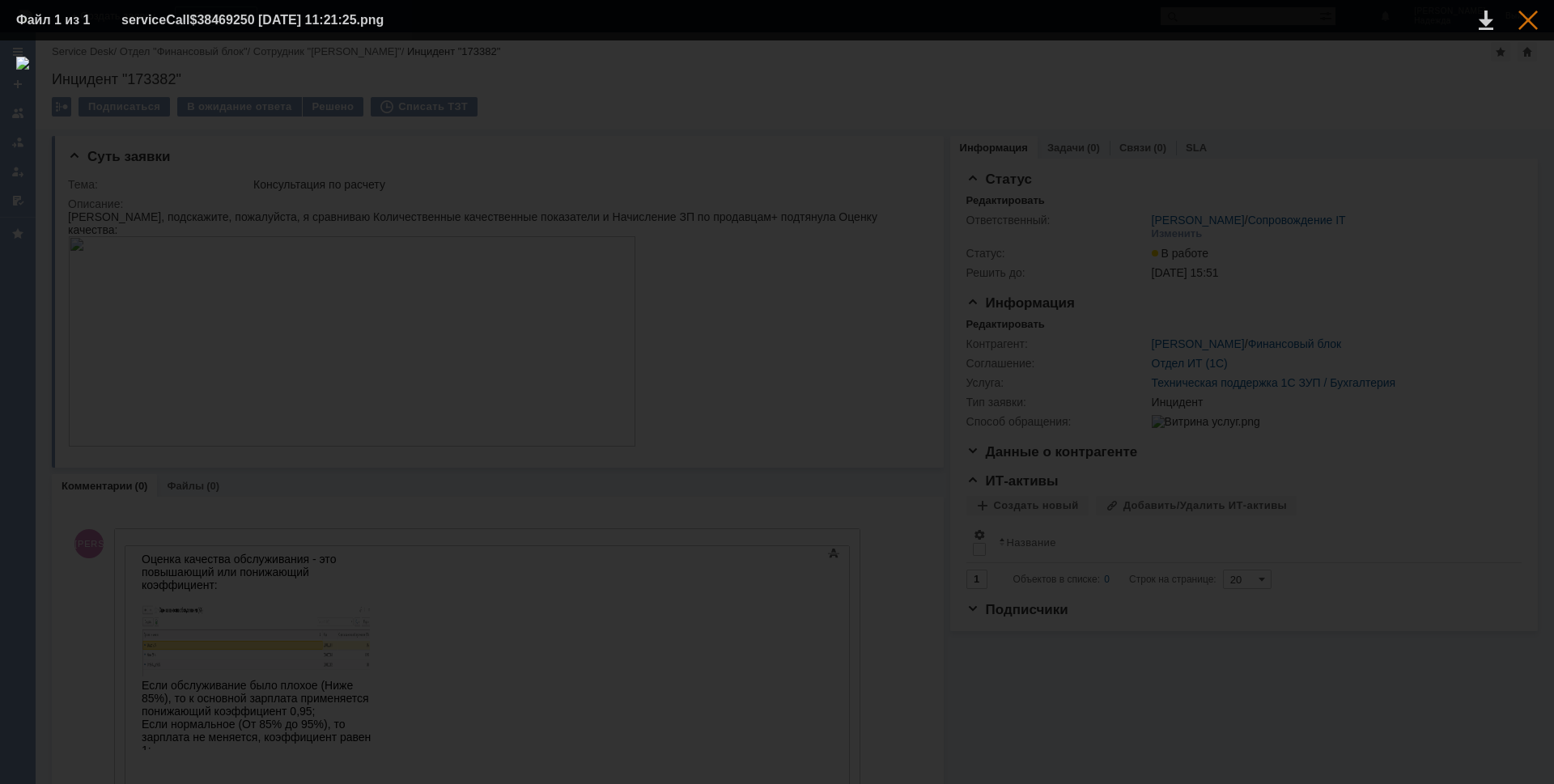
click at [1533, 23] on div at bounding box center [1527, 20] width 19 height 19
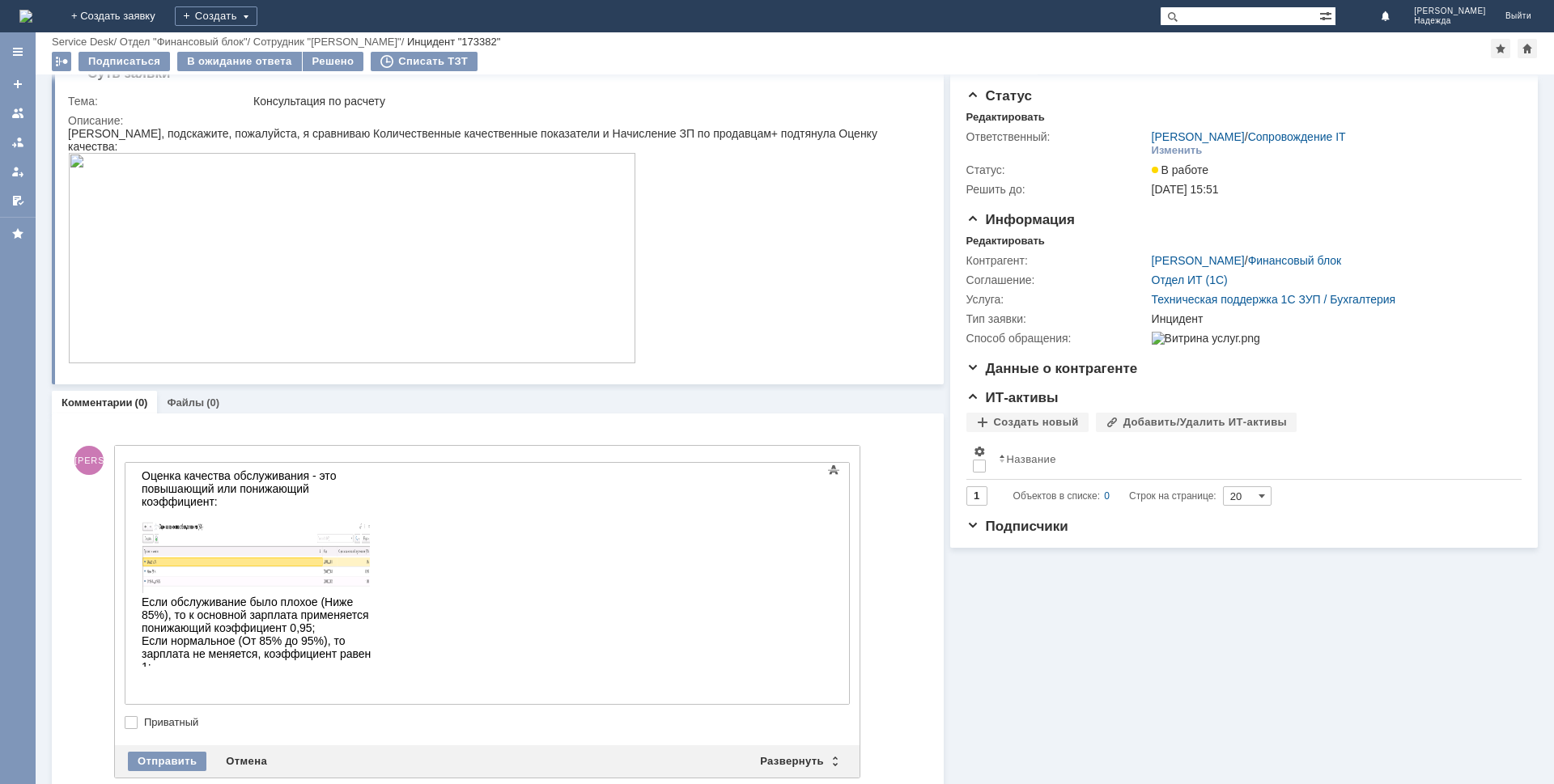
scroll to position [26, 0]
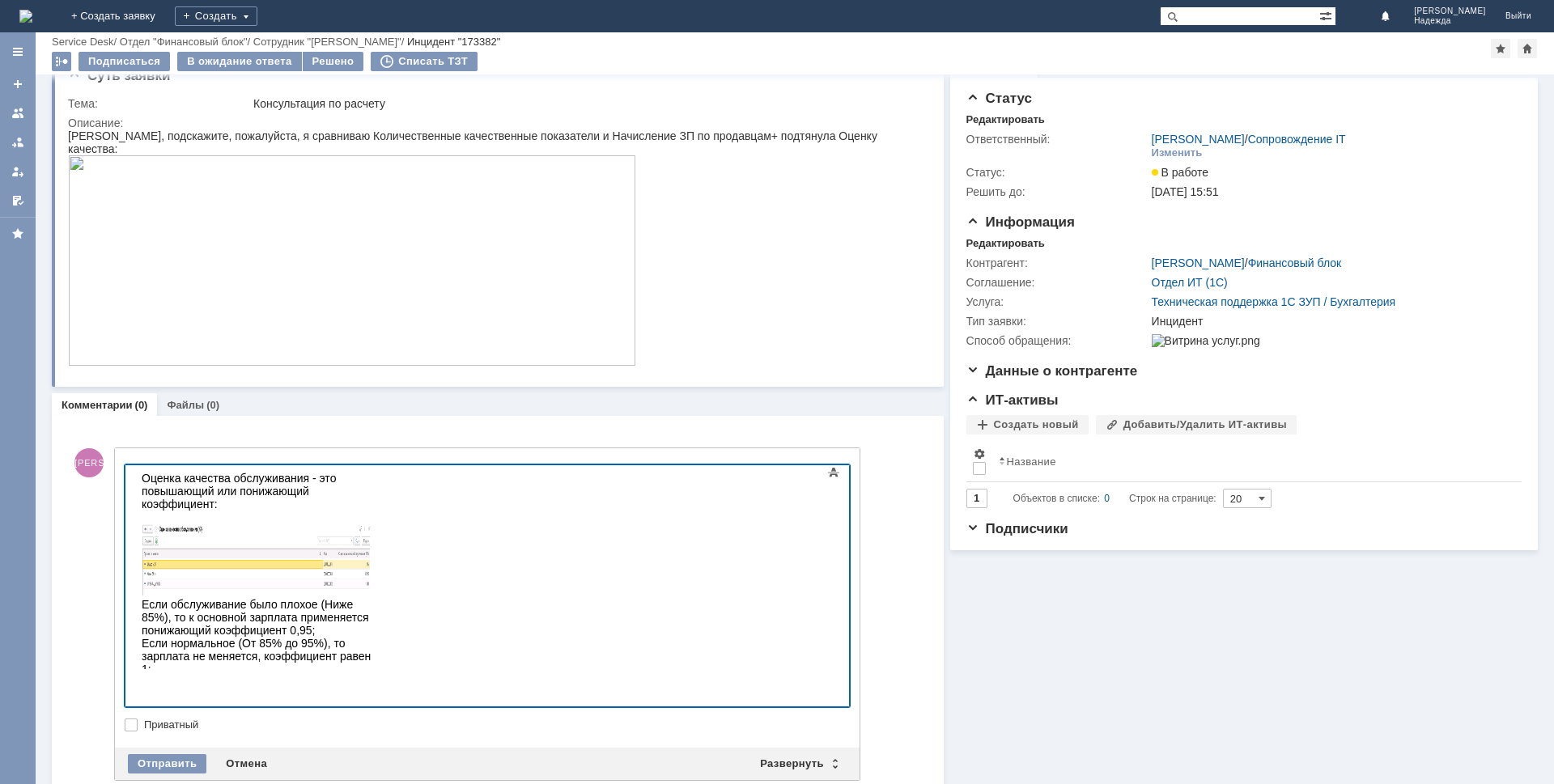
drag, startPoint x: 241, startPoint y: 644, endPoint x: 475, endPoint y: 648, distance: 234.0
click at [371, 727] on div "На примере Журовой Натальи Евгеньевны. Её ЗП составляет 45 464. Но было плохое …" at bounding box center [257, 760] width 230 height 65
click at [344, 727] on div "На примере Журовой Натальи Евгеньевны. Её ЗП составляет 45 464. Но было плохое …" at bounding box center [257, 760] width 230 height 65
drag, startPoint x: 544, startPoint y: 646, endPoint x: 572, endPoint y: 653, distance: 28.9
click at [371, 727] on div "На примере Журовой Натальи Евгеньевны. Её ЗП составляет 45 464. Но было плохое …" at bounding box center [257, 760] width 230 height 65
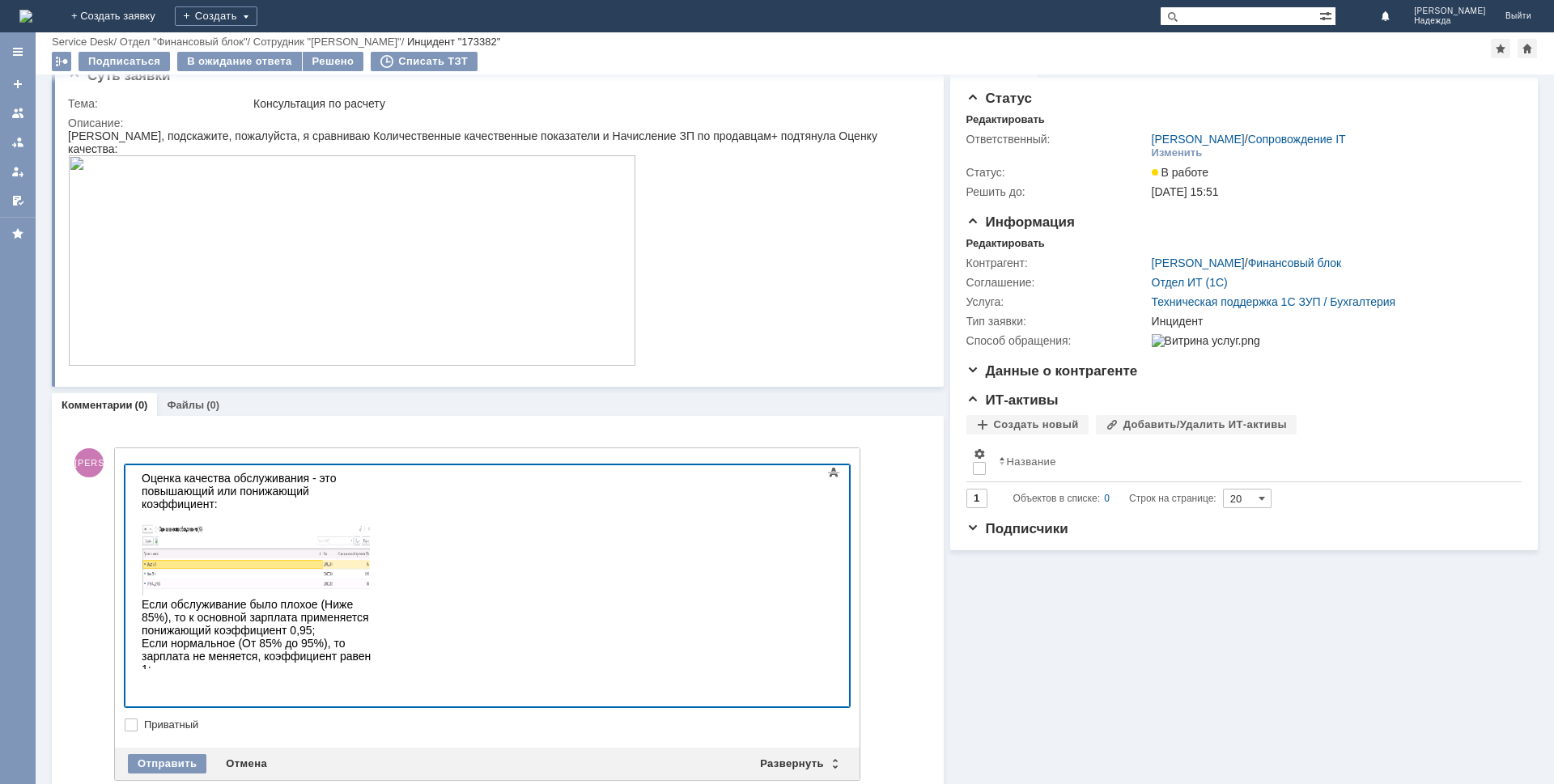
click at [371, 727] on div "На примере Журовой Натальи Евгеньевны. Её ЗП составляет 45 464. Но было плохое …" at bounding box center [257, 760] width 230 height 65
drag, startPoint x: 367, startPoint y: 631, endPoint x: 420, endPoint y: 636, distance: 53.2
click at [369, 727] on div "На примере Журовой Натальи Евгеньевны. Её ЗП составляет 45 464. Но было плохое …" at bounding box center [257, 760] width 230 height 65
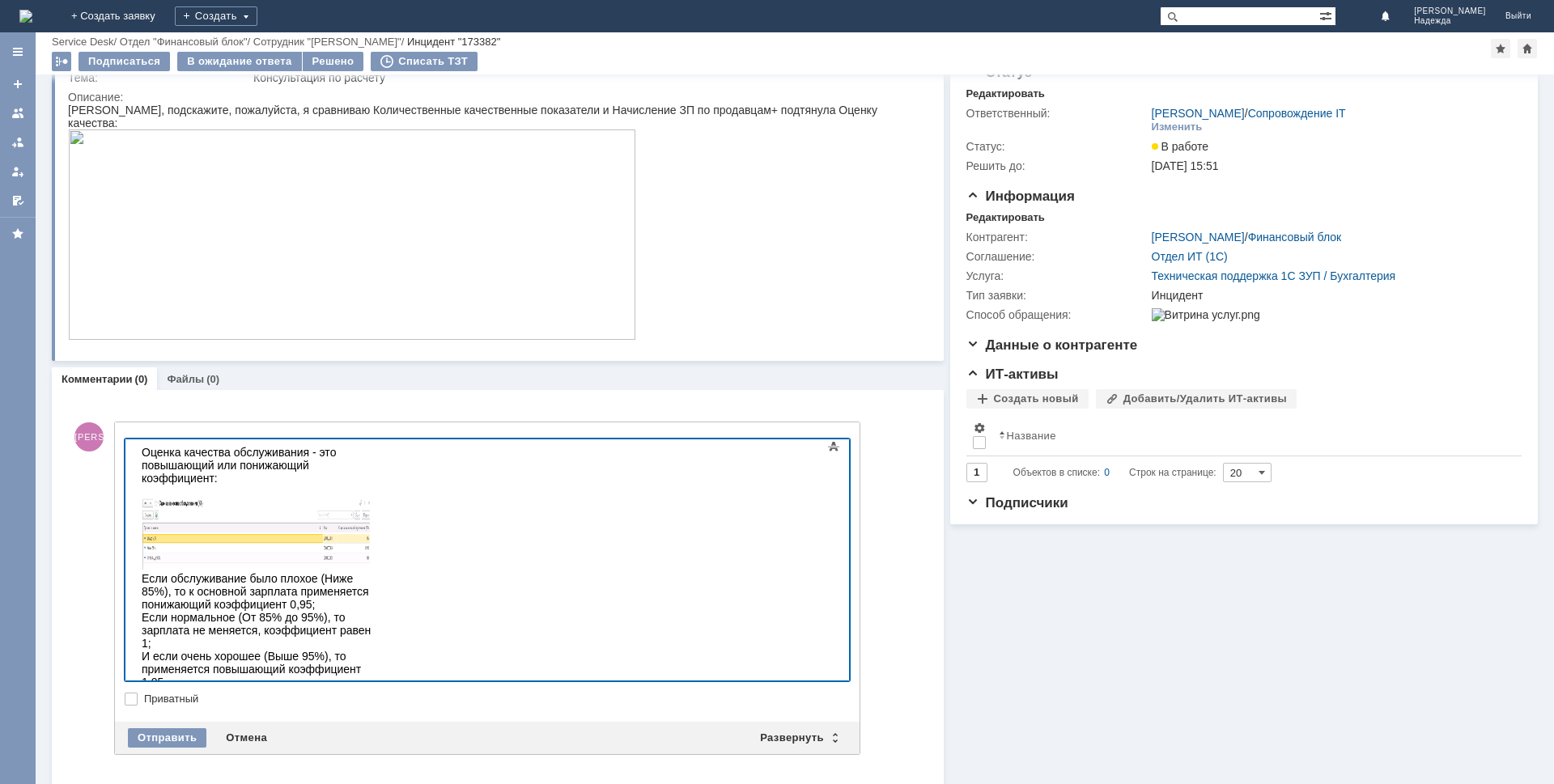
scroll to position [63, 0]
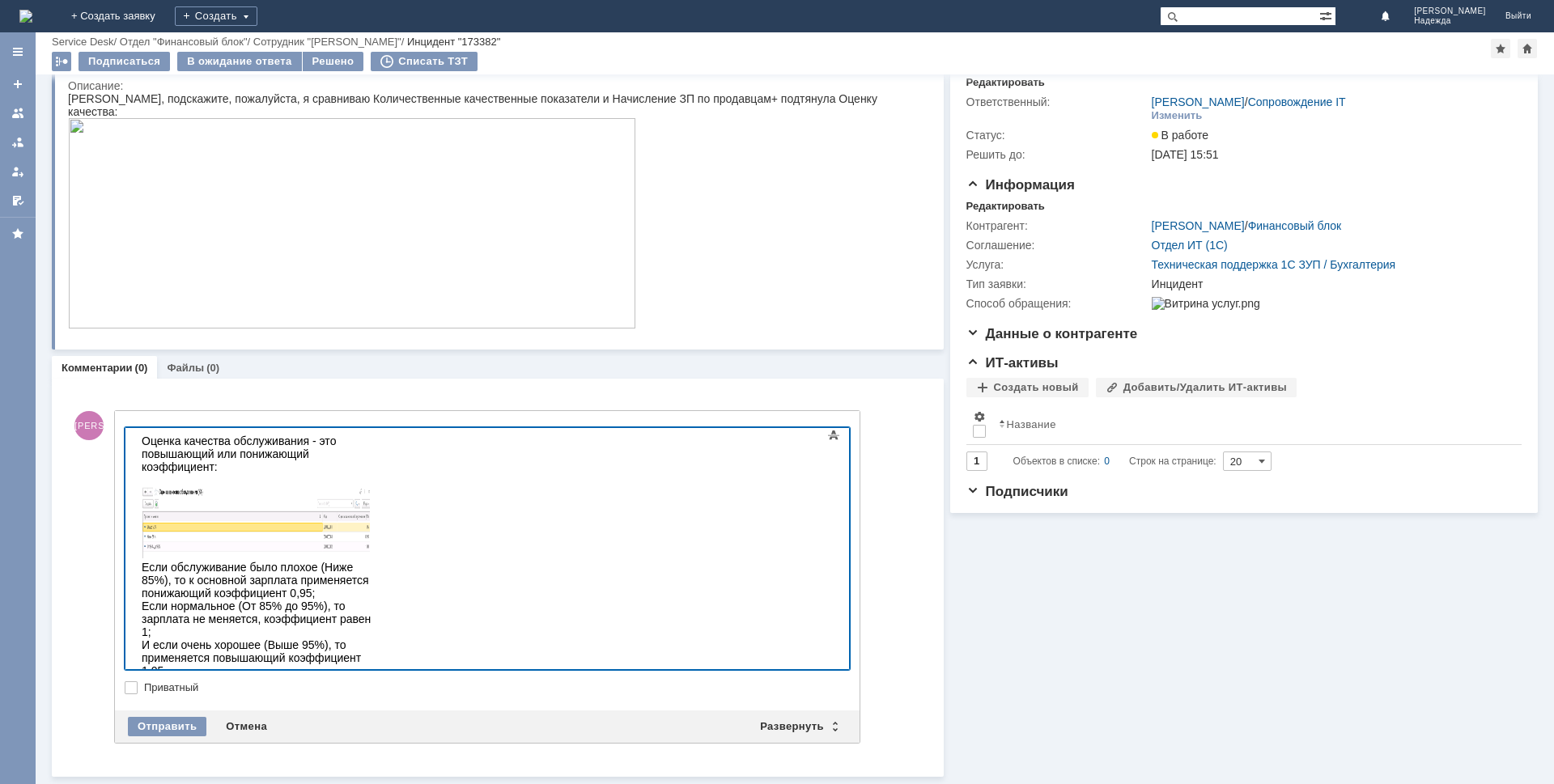
click at [352, 755] on div "Основная ЗП = Дневная ЗП + Баллы =" at bounding box center [257, 761] width 230 height 13
click at [292, 755] on span "+ Баллы = 21 696" at bounding box center [249, 767] width 216 height 26
click at [286, 755] on div "Основная ЗП = Дневная ЗП + Баллы = 21 696" at bounding box center [257, 767] width 230 height 26
click at [371, 755] on div "Основная ЗП = Оплата по часам + Баллы = 21 696" at bounding box center [257, 767] width 230 height 26
click at [369, 755] on span "+ Баллы = 21 696 + 23768" at bounding box center [255, 767] width 228 height 26
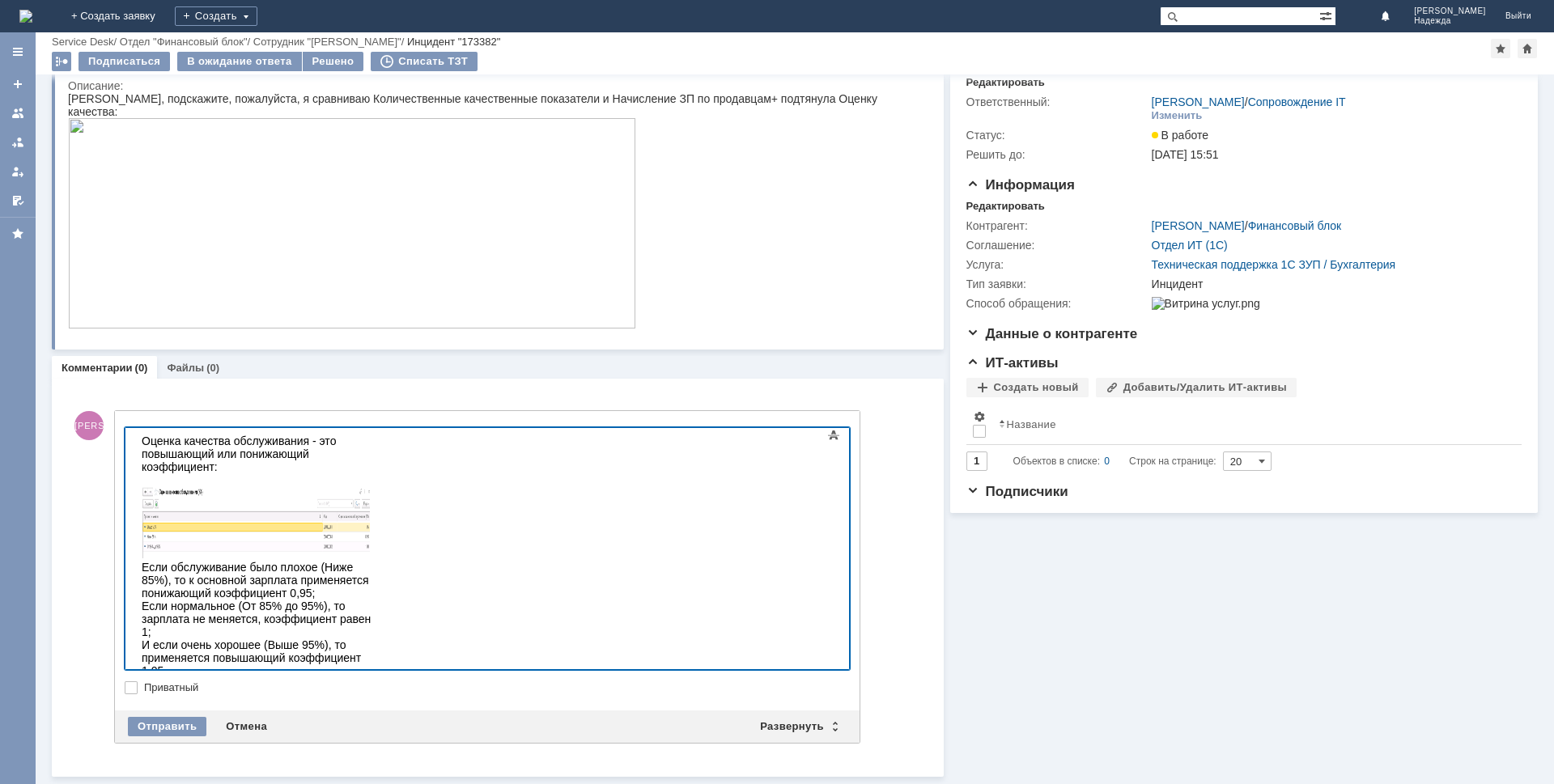
click at [294, 263] on img at bounding box center [352, 224] width 568 height 210
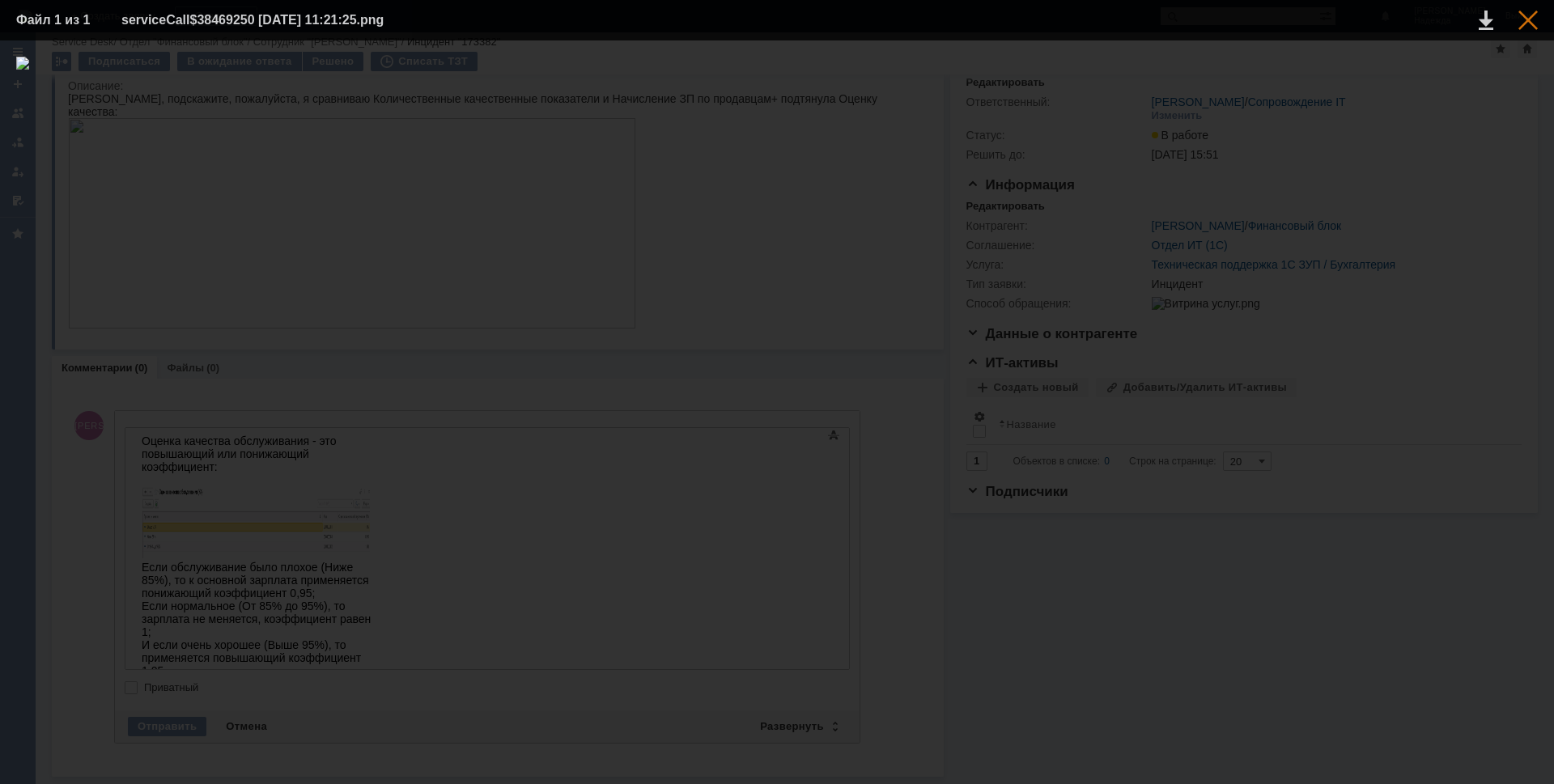
click at [1535, 24] on div at bounding box center [1527, 20] width 19 height 19
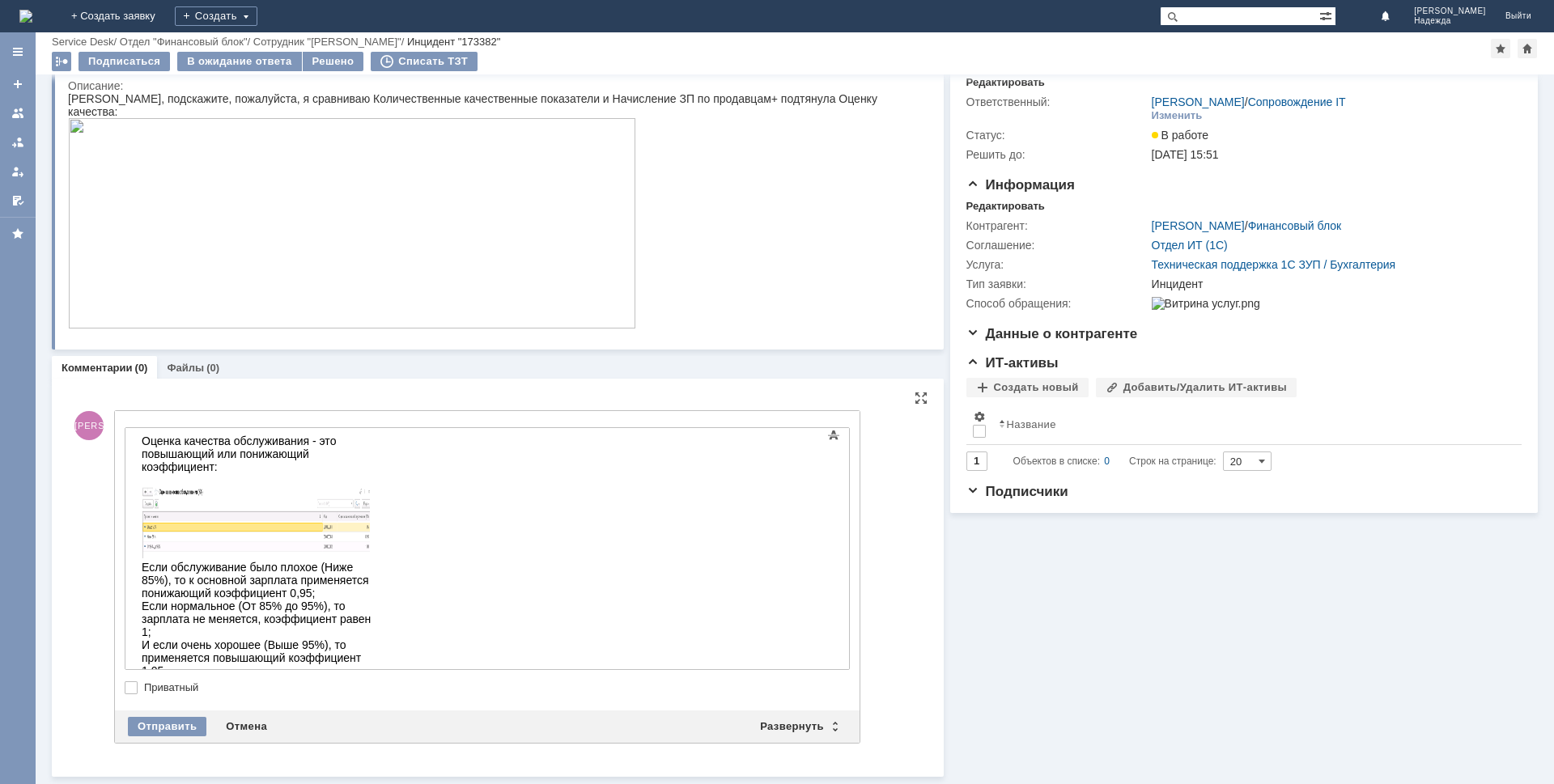
scroll to position [28, 0]
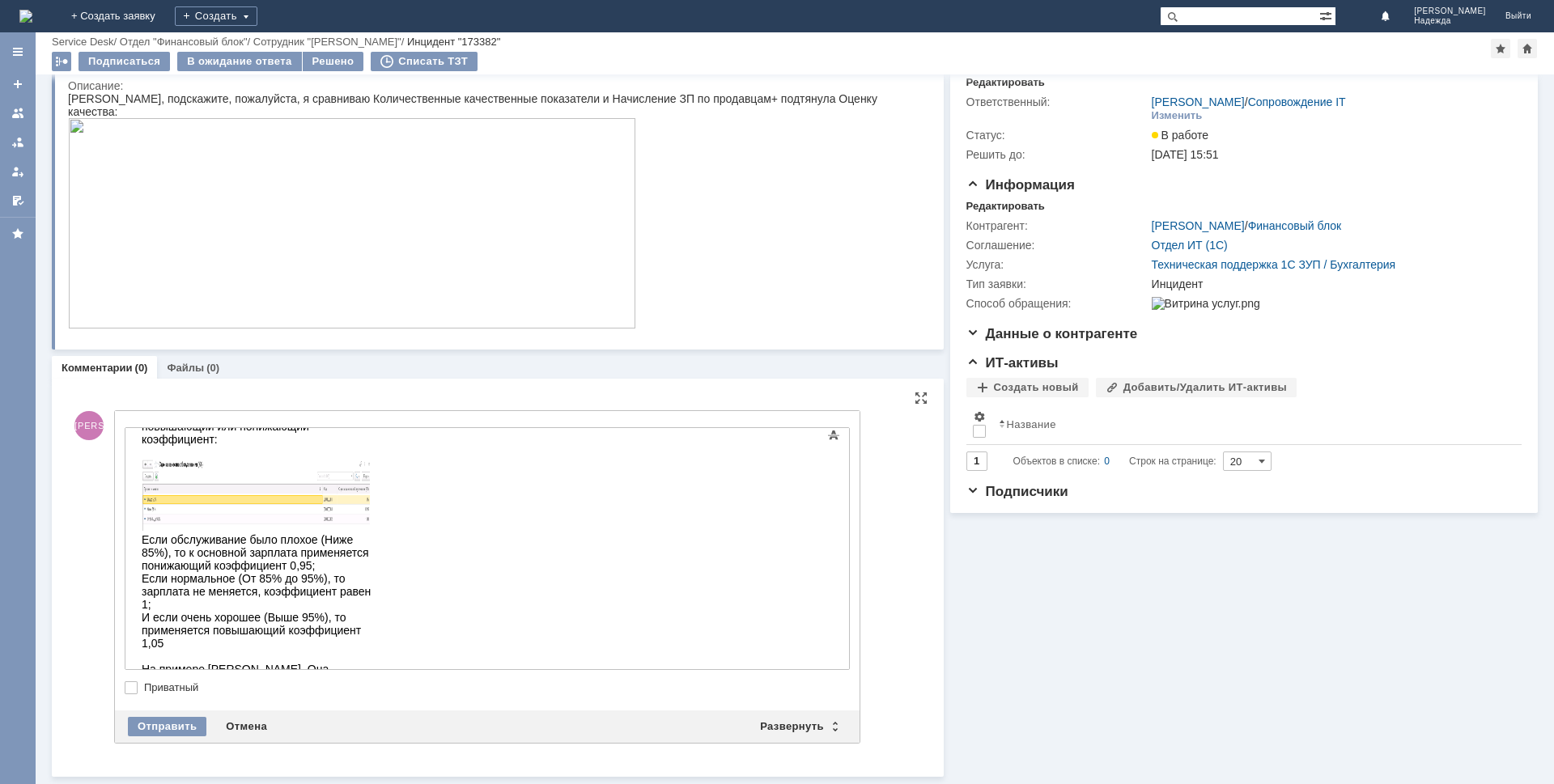
click at [371, 727] on div "Основная ЗП = Оплата по часам + Баллы = 21 696 + 23 768" at bounding box center [257, 740] width 230 height 26
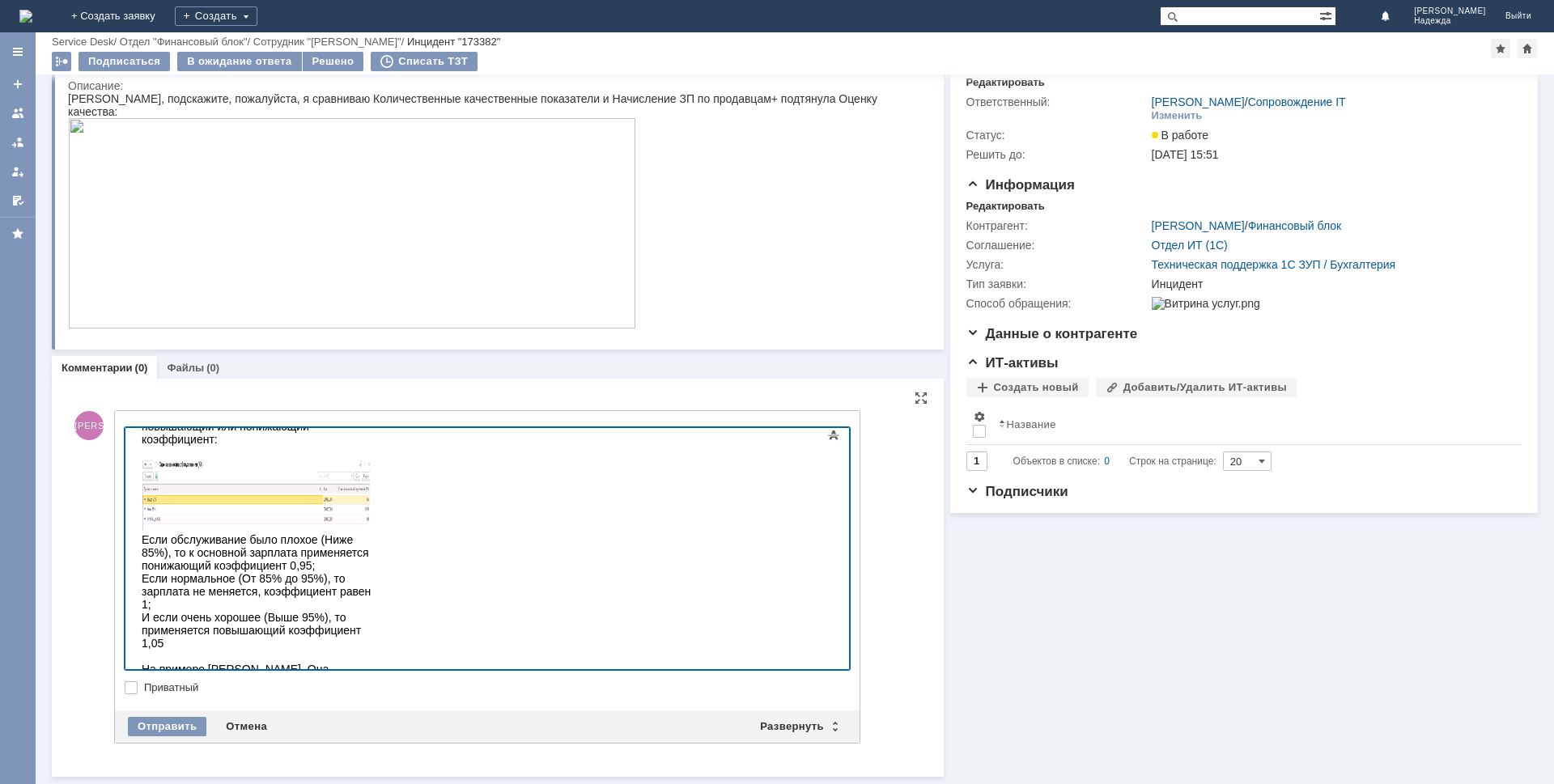
drag, startPoint x: 138, startPoint y: 629, endPoint x: 279, endPoint y: 631, distance: 141.0
click at [279, 631] on body "Оценка качества обслуживания - это повышающий или понижающий коэффициент: Если …" at bounding box center [256, 619] width 243 height 437
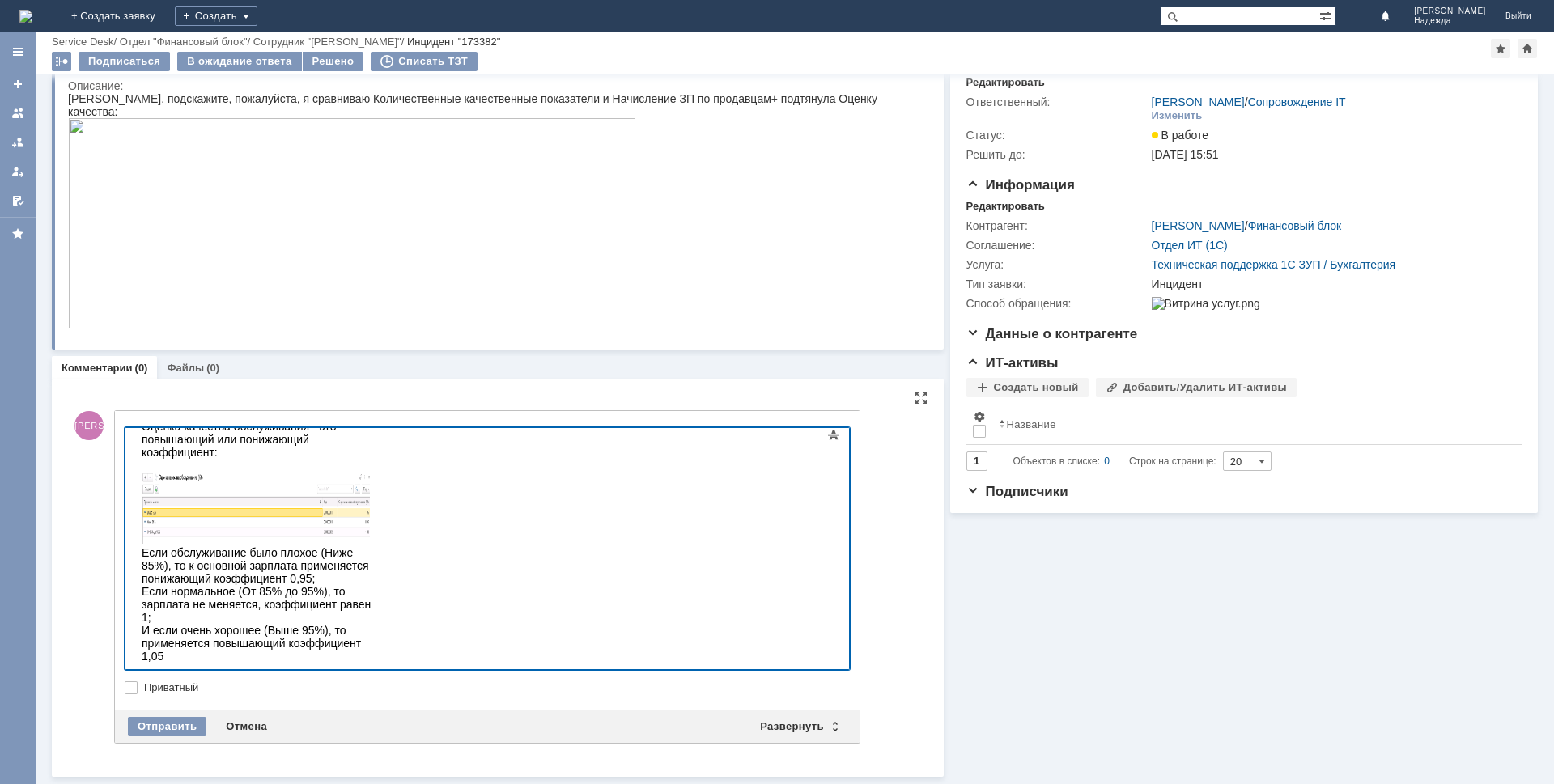
drag, startPoint x: 541, startPoint y: 643, endPoint x: 804, endPoint y: 646, distance: 263.0
click at [378, 646] on body "Оценка качества обслуживания - это повышающий или понижающий коэффициент: Если …" at bounding box center [256, 632] width 243 height 437
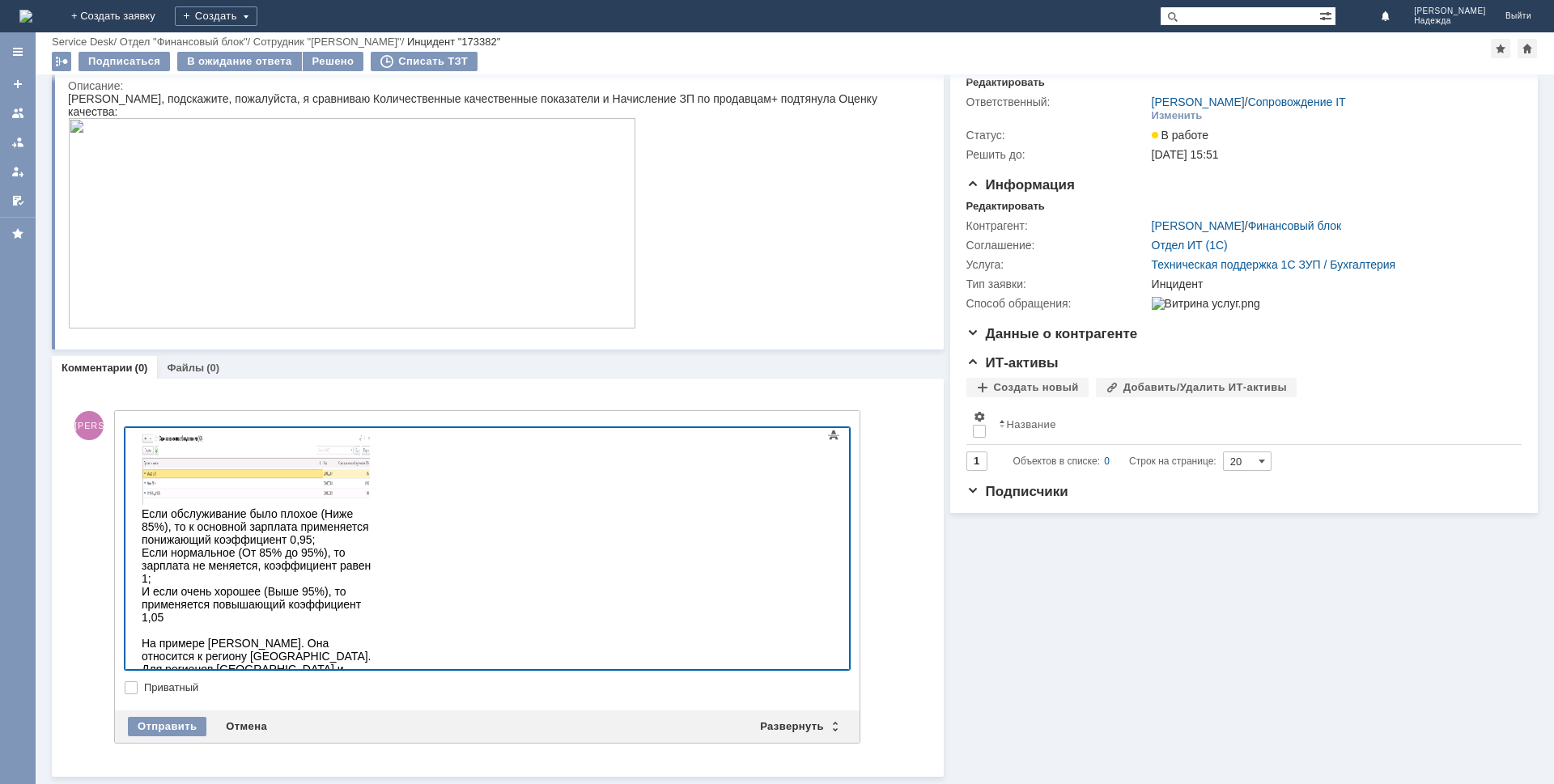
drag, startPoint x: 620, startPoint y: 651, endPoint x: 226, endPoint y: 643, distance: 394.1
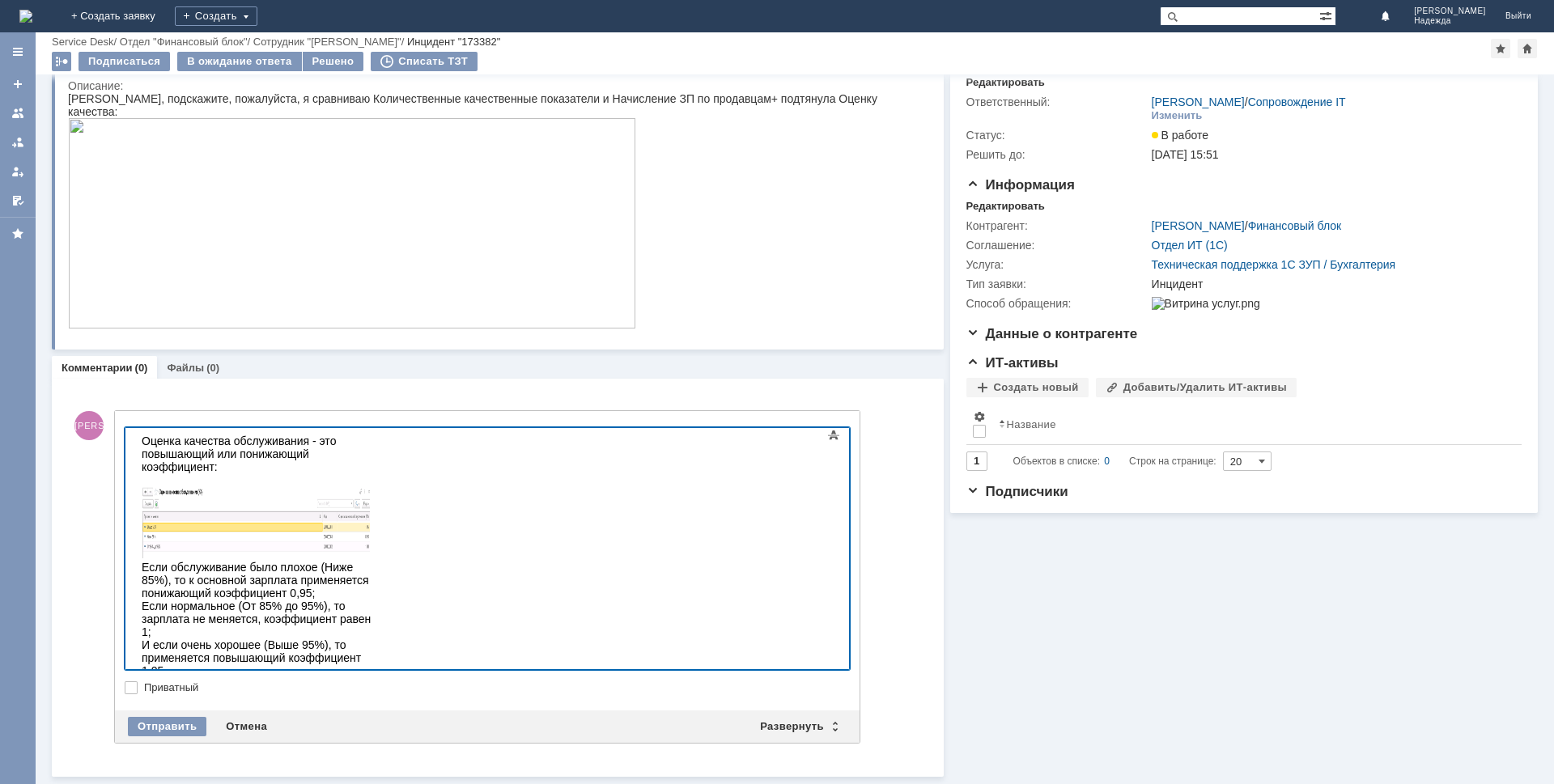
click at [824, 445] on span at bounding box center [833, 435] width 19 height 19
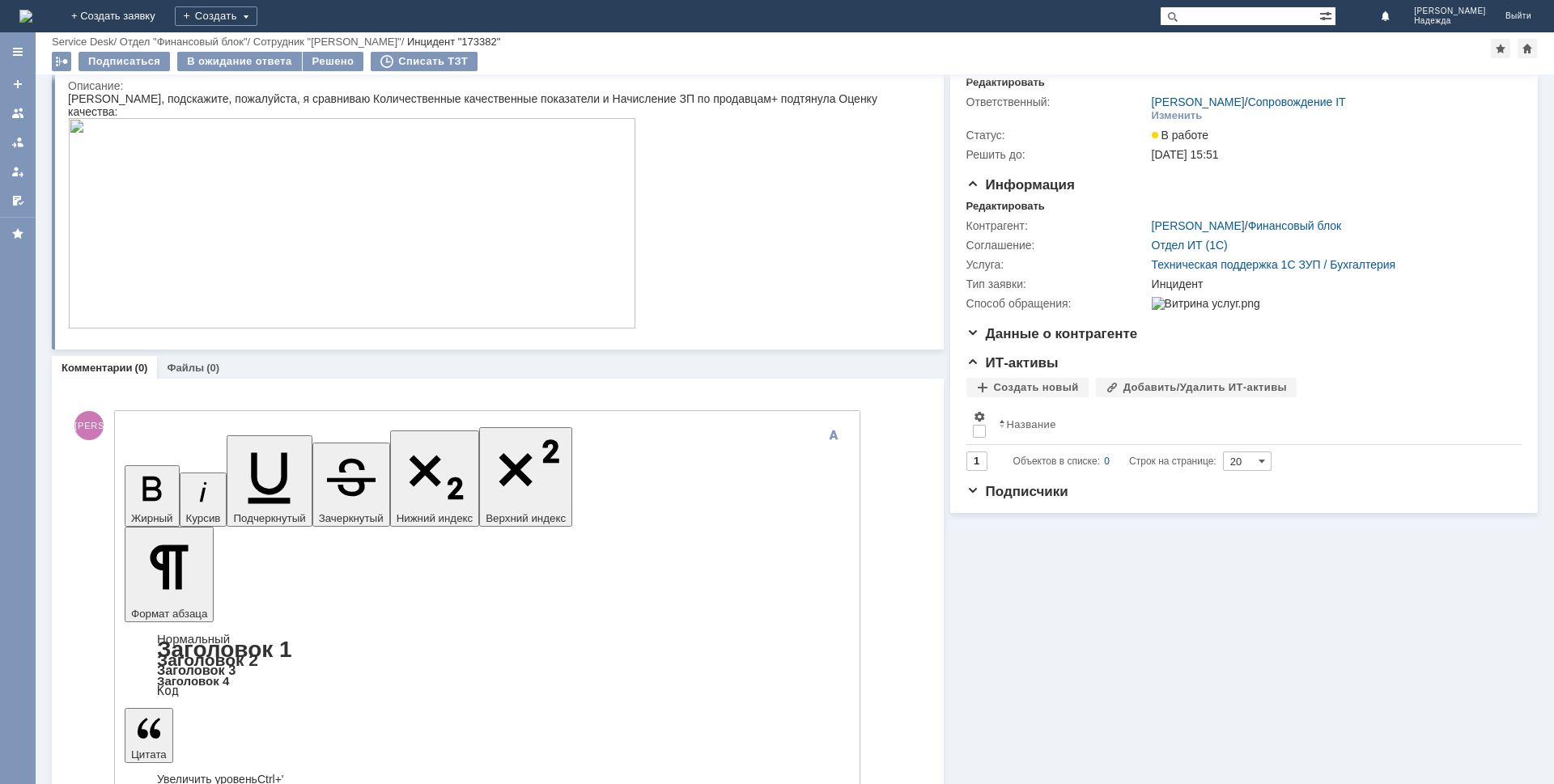
click at [329, 261] on img at bounding box center [352, 224] width 568 height 210
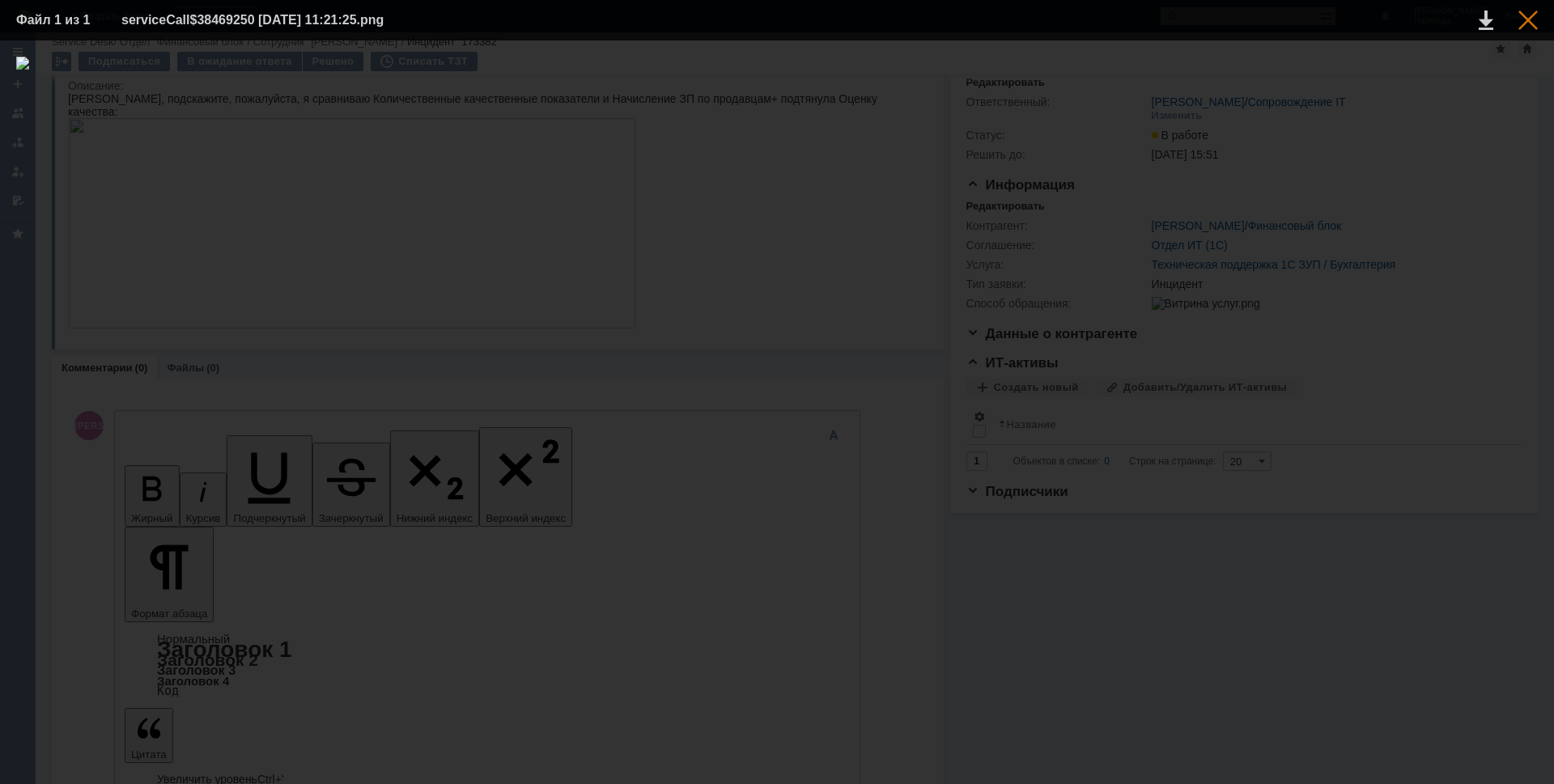
click at [1521, 28] on div at bounding box center [1527, 20] width 19 height 19
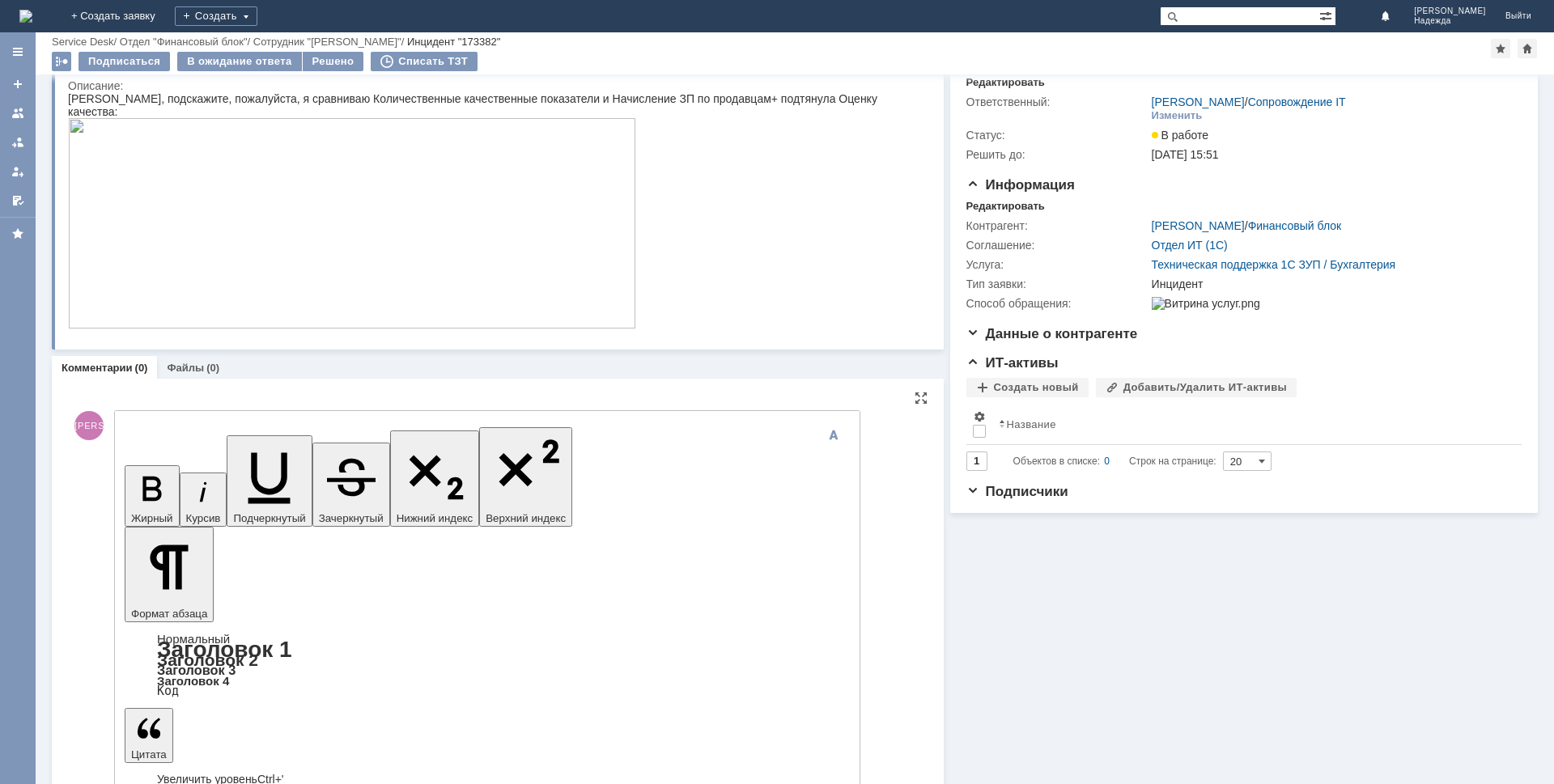
drag, startPoint x: 760, startPoint y: 5016, endPoint x: 772, endPoint y: 5015, distance: 12.0
click at [384, 279] on img at bounding box center [352, 224] width 568 height 210
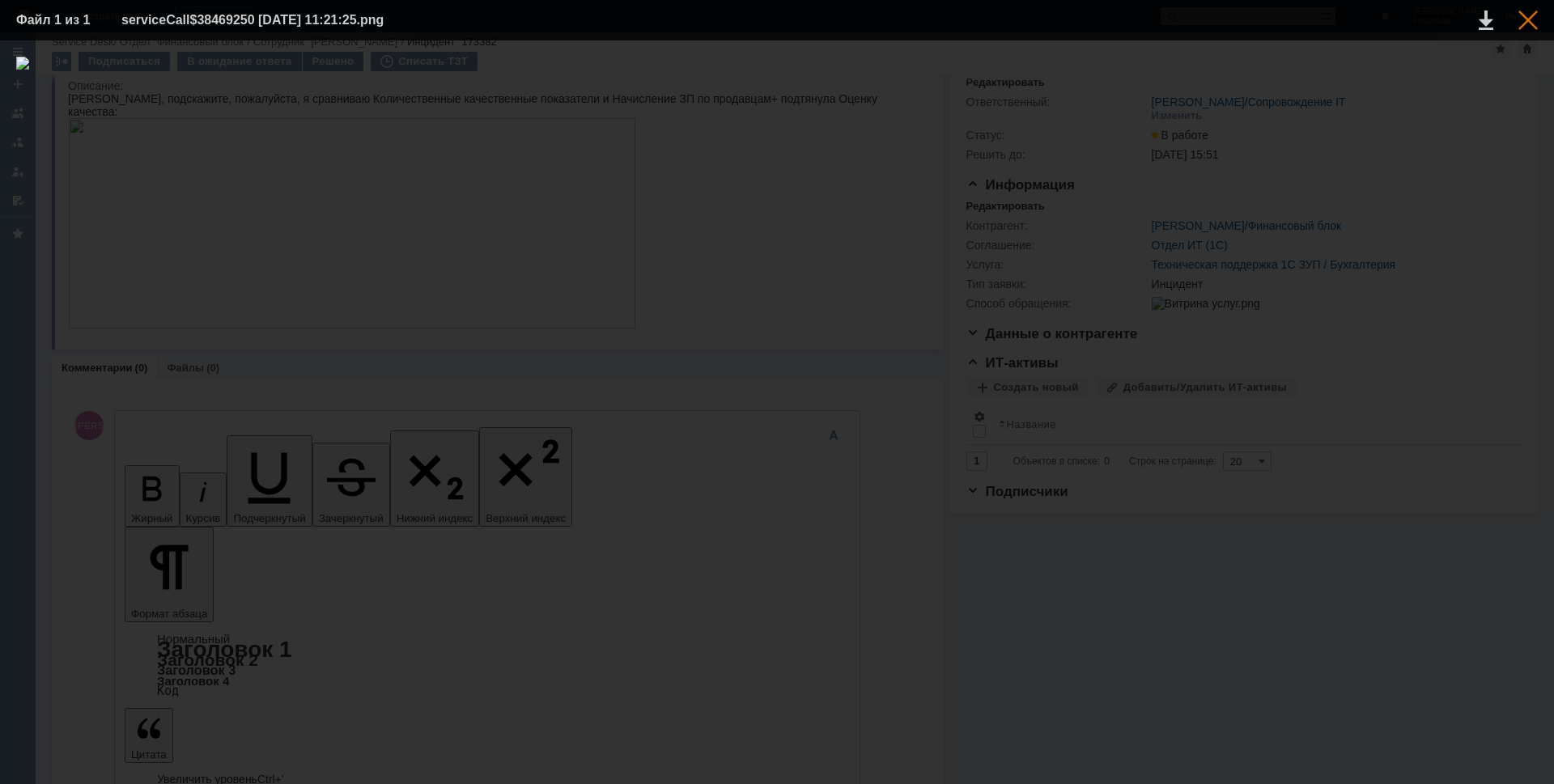
click at [1525, 21] on div at bounding box center [1527, 20] width 19 height 19
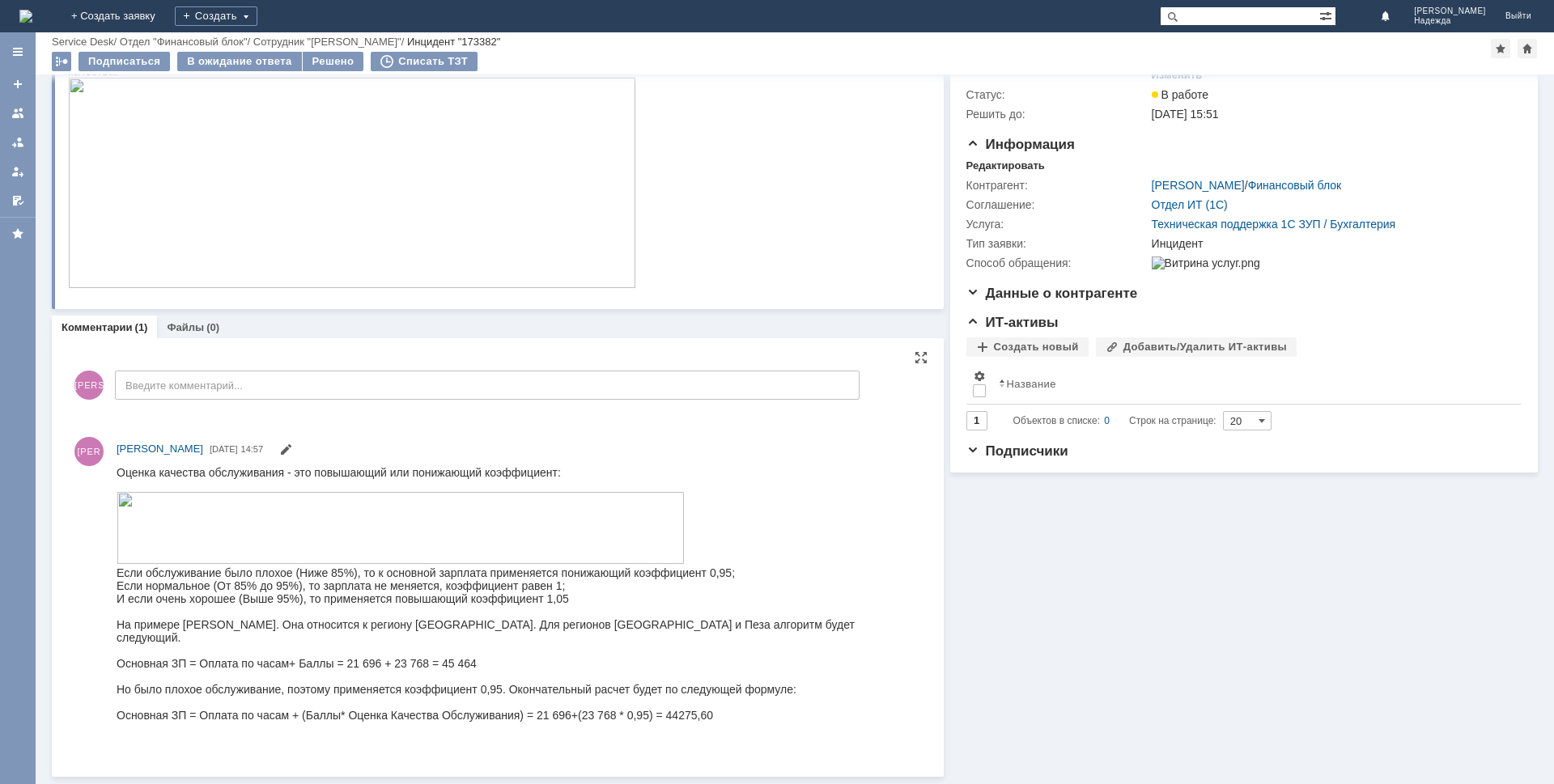
scroll to position [0, 0]
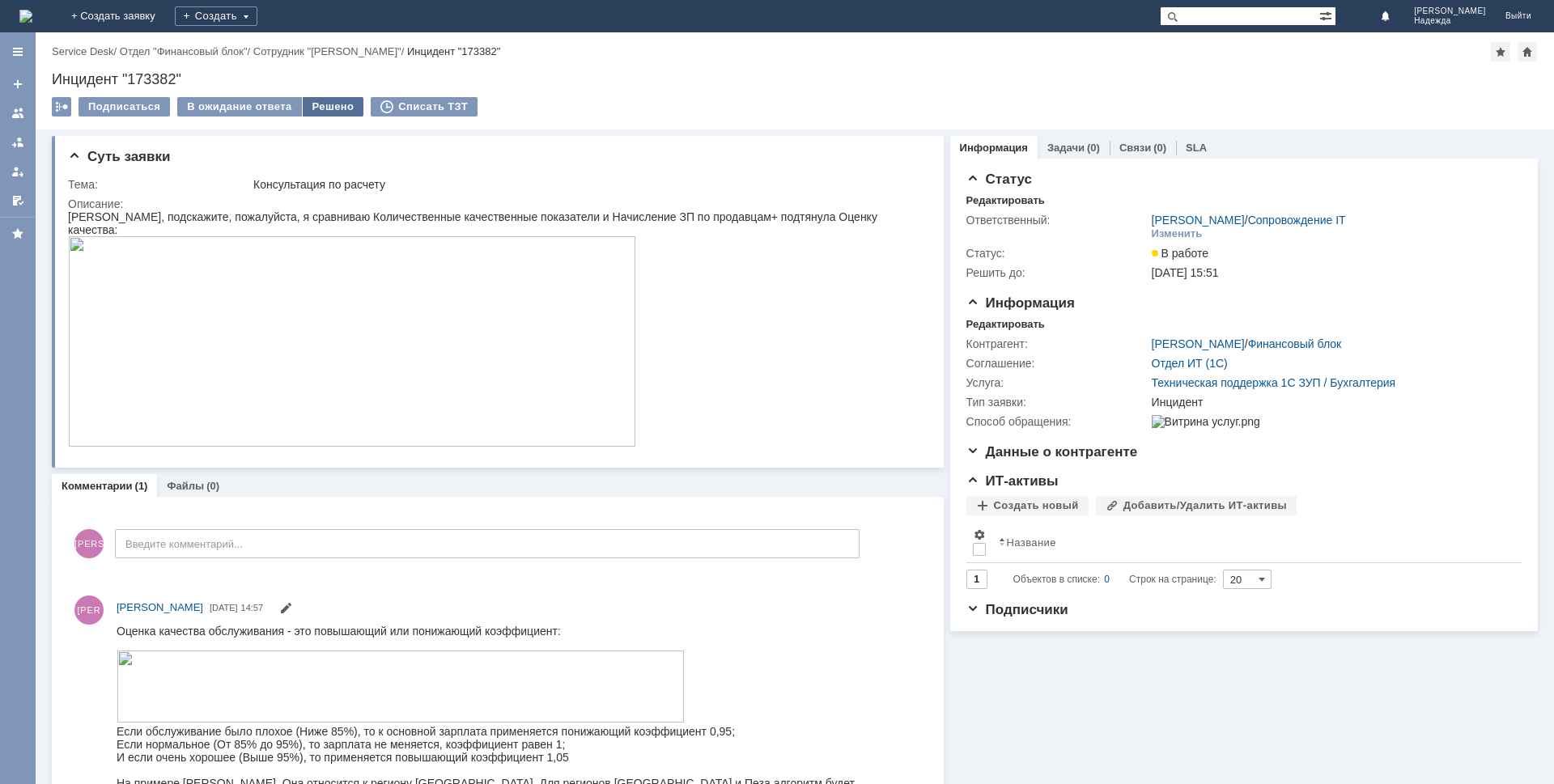
click at [314, 106] on div "Решено" at bounding box center [334, 106] width 62 height 19
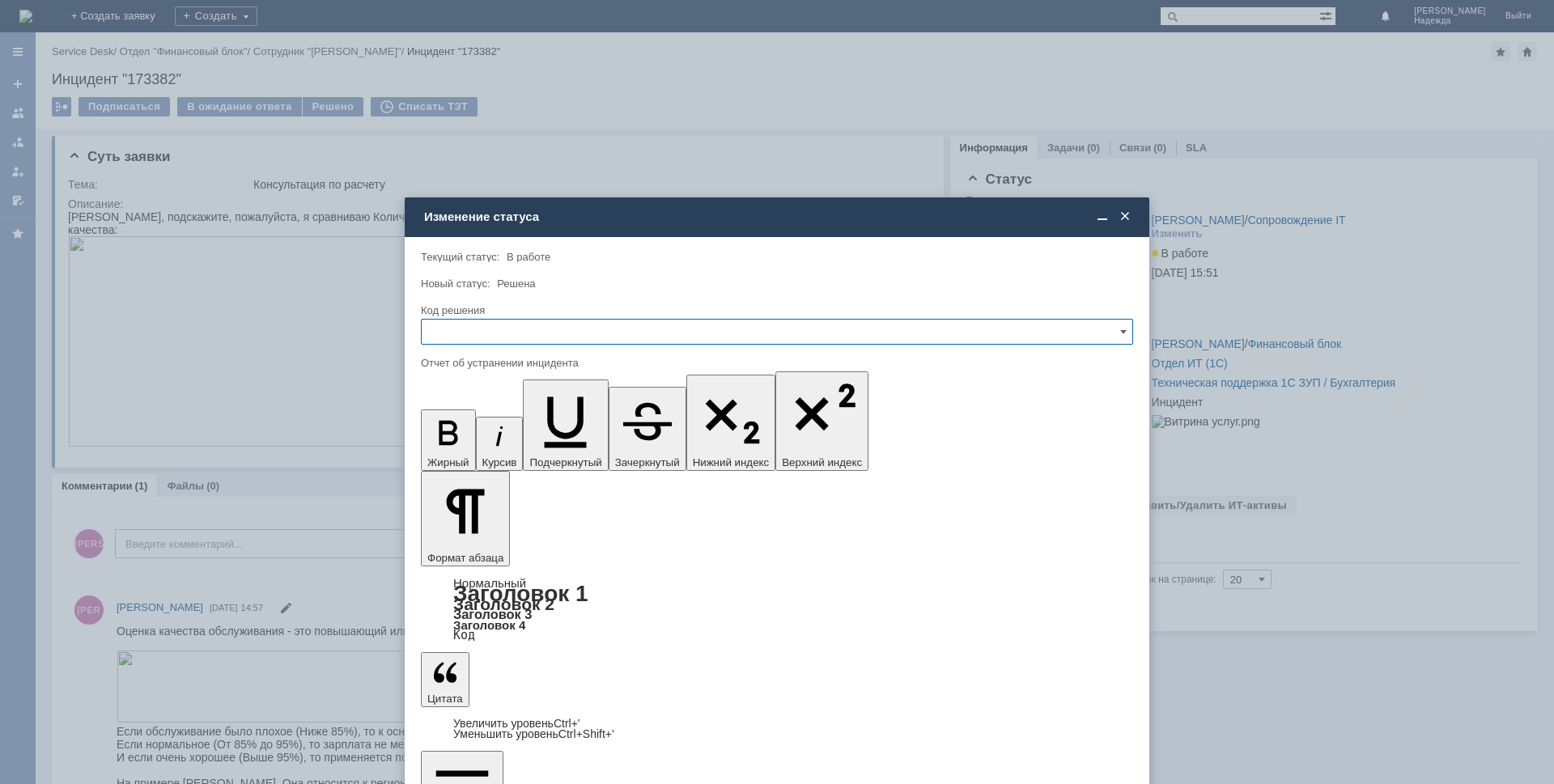
click at [471, 335] on input "text" at bounding box center [777, 331] width 712 height 26
drag, startPoint x: 484, startPoint y: 436, endPoint x: 62, endPoint y: 40, distance: 578.7
click at [484, 436] on span "Решено" at bounding box center [777, 442] width 692 height 13
type input "Решено"
